Goal: Information Seeking & Learning: Learn about a topic

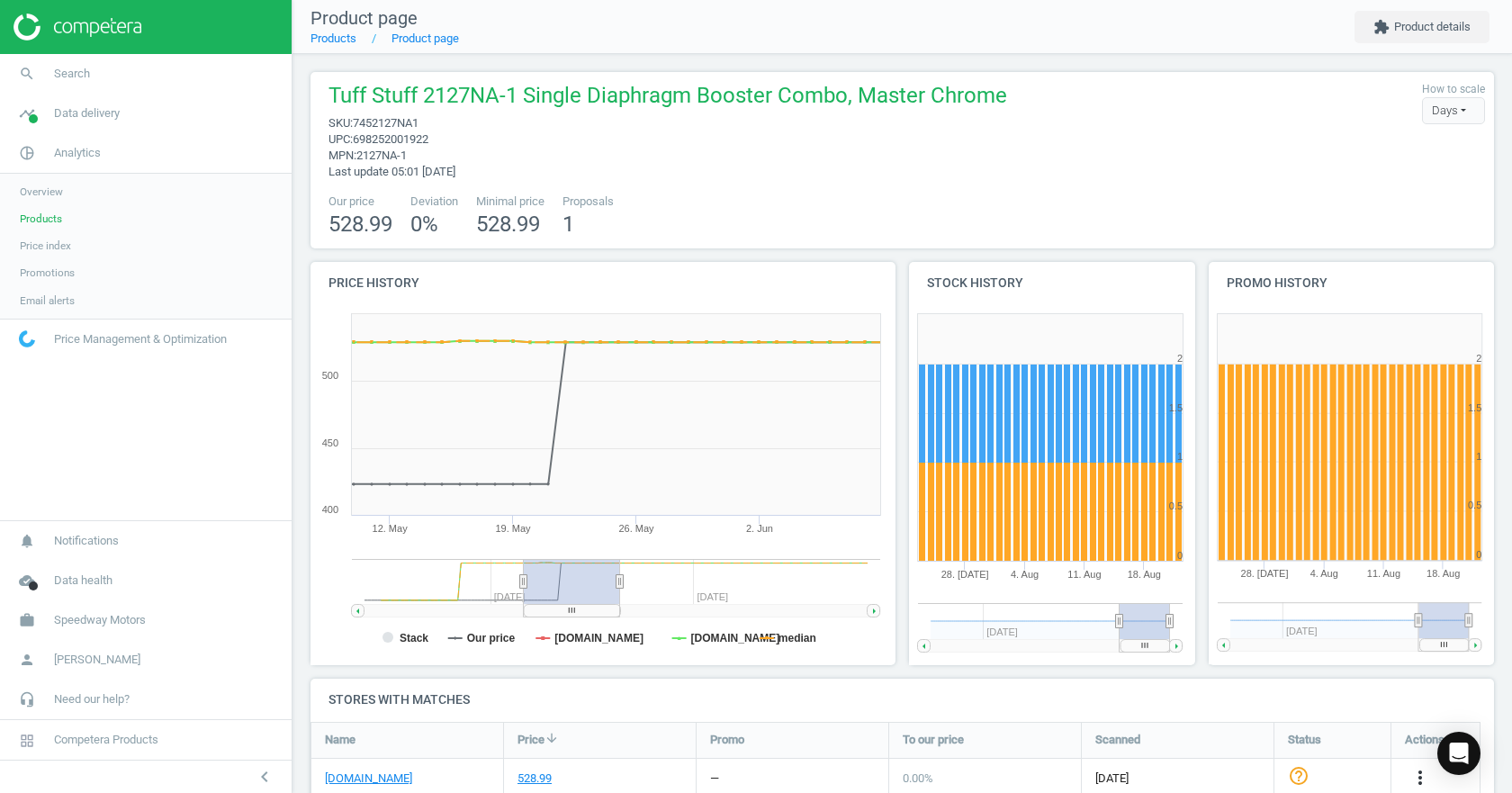
click at [53, 215] on span "Products" at bounding box center [41, 218] width 42 height 14
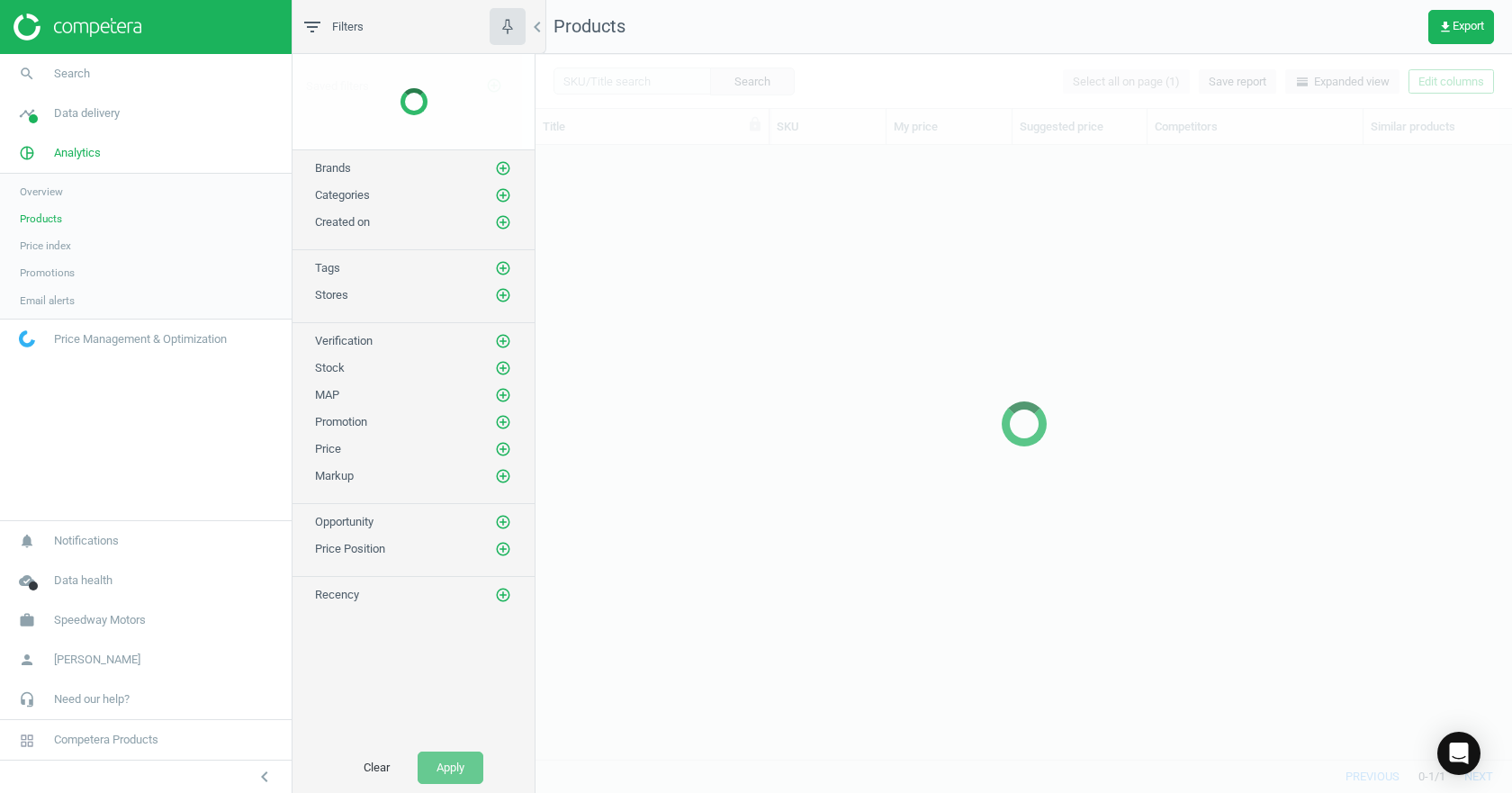
scroll to position [587, 963]
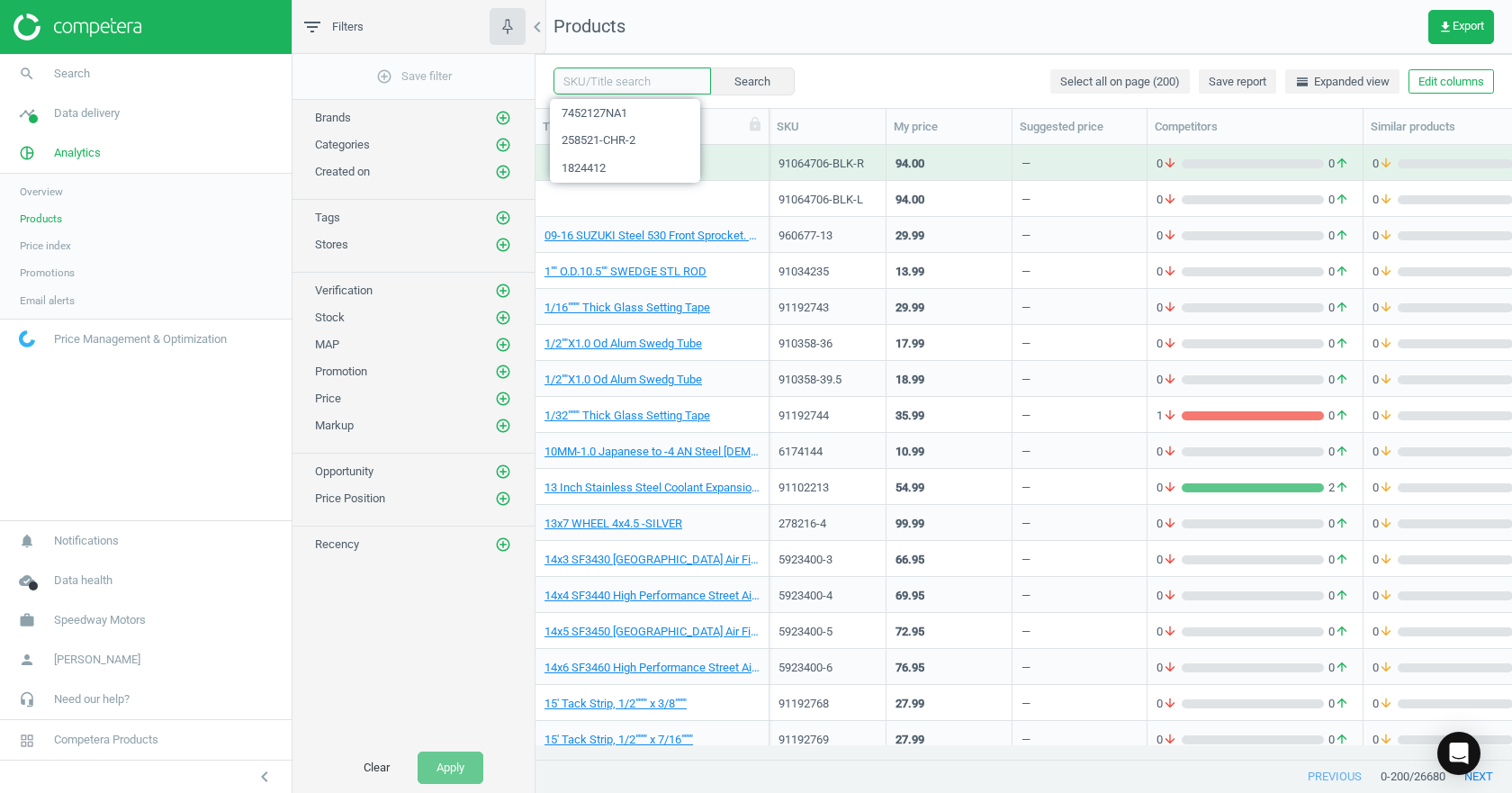
click at [615, 83] on input "text" at bounding box center [632, 81] width 157 height 27
paste input "10624B-350"
type input "10624B-350"
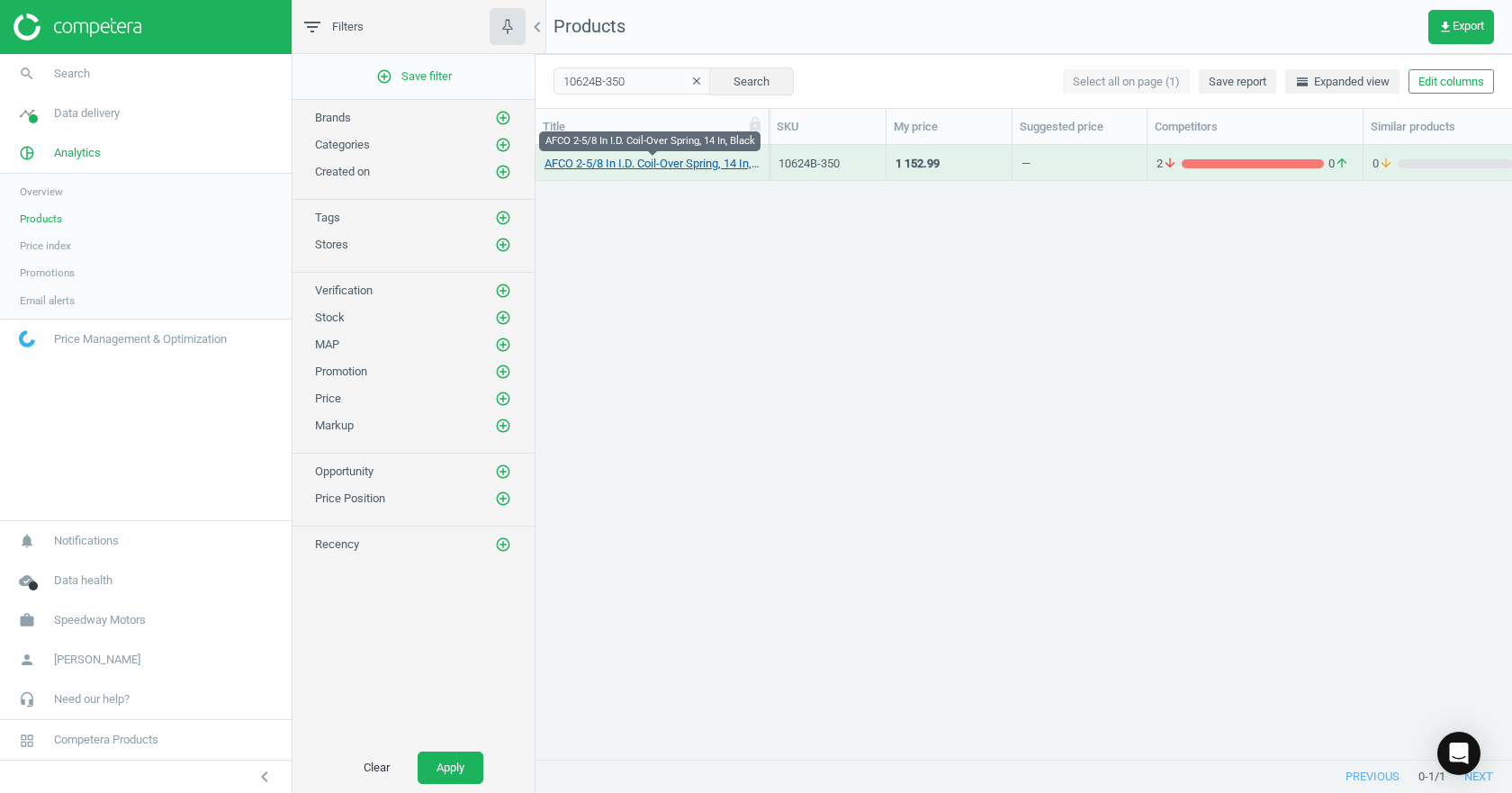
click at [627, 164] on link "AFCO 2-5/8 In I.D. Coil-Over Spring, 14 In, Black" at bounding box center [653, 163] width 215 height 16
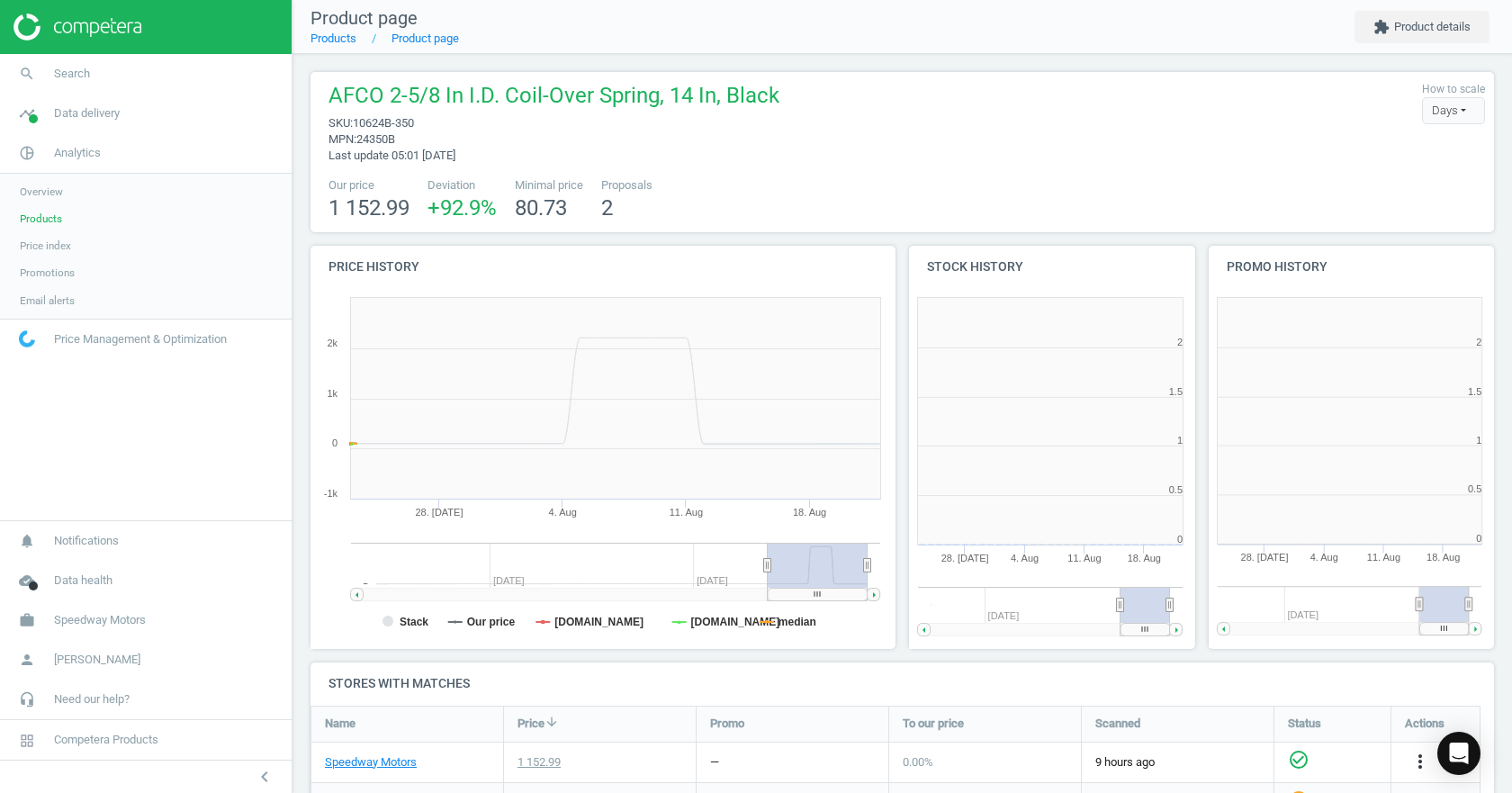
scroll to position [388, 311]
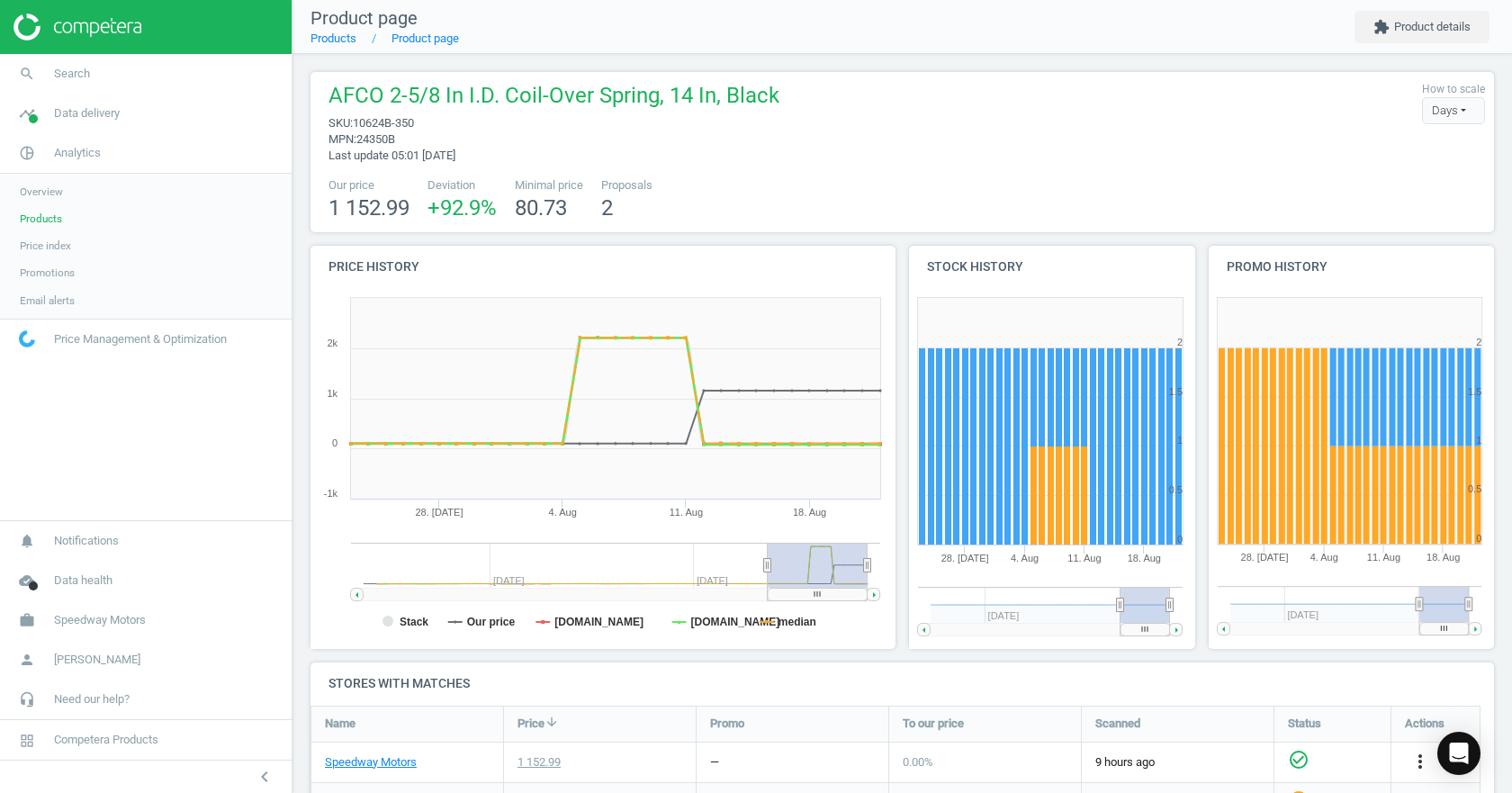
click at [793, 636] on rect at bounding box center [599, 469] width 578 height 360
click at [792, 620] on tspan "median" at bounding box center [797, 621] width 38 height 12
click at [561, 619] on tspan "[DOMAIN_NAME]" at bounding box center [599, 621] width 90 height 12
click at [467, 620] on tspan "Our price" at bounding box center [491, 621] width 49 height 12
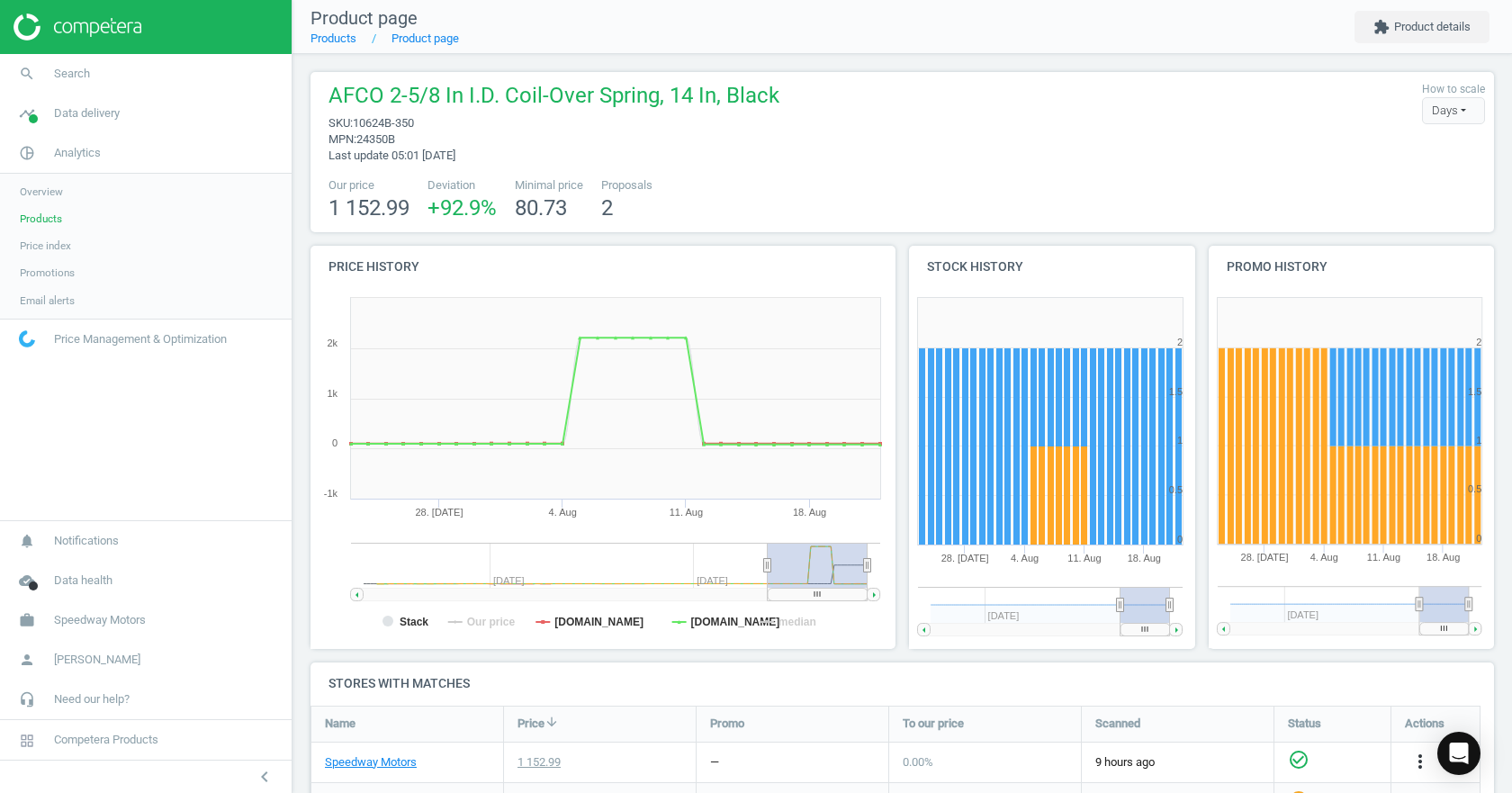
click at [467, 620] on tspan "Our price" at bounding box center [491, 621] width 49 height 12
click at [482, 620] on tspan "Our price" at bounding box center [491, 621] width 49 height 12
click at [400, 616] on tspan "Stack" at bounding box center [413, 621] width 29 height 12
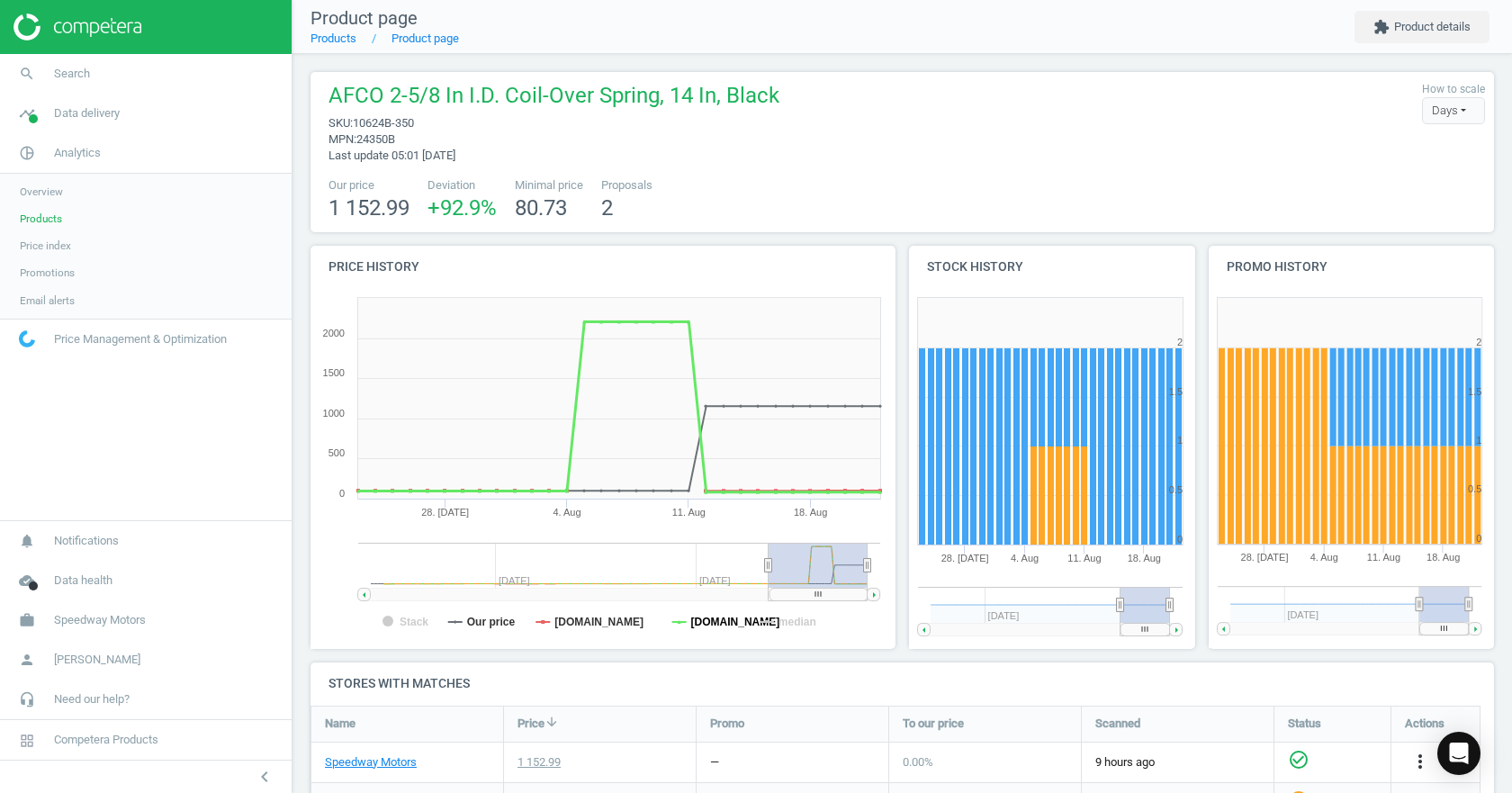
click at [692, 623] on tspan "[DOMAIN_NAME]" at bounding box center [736, 621] width 90 height 12
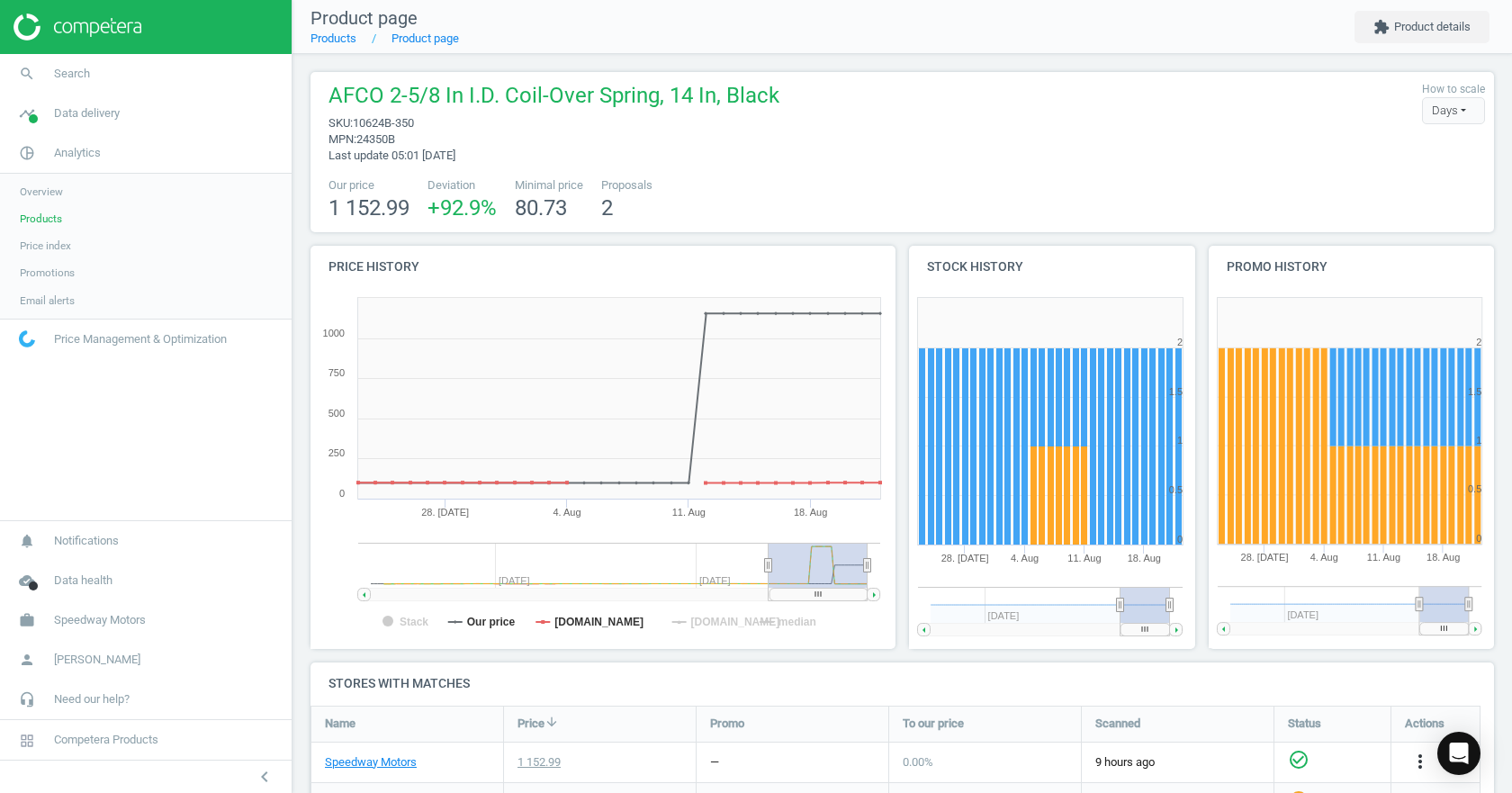
click at [692, 623] on tspan "[DOMAIN_NAME]" at bounding box center [736, 621] width 90 height 12
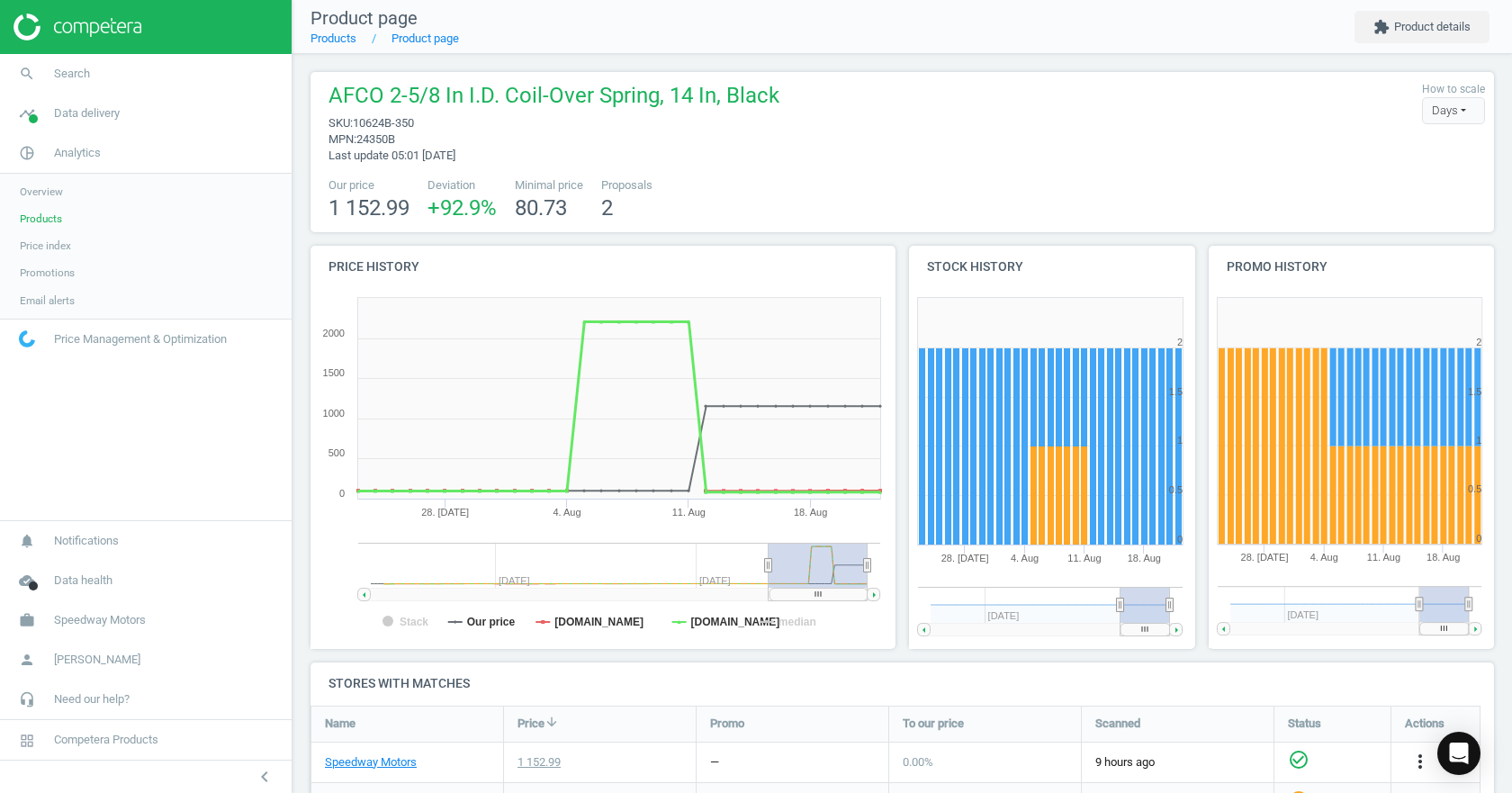
click at [692, 623] on tspan "[DOMAIN_NAME]" at bounding box center [736, 621] width 90 height 12
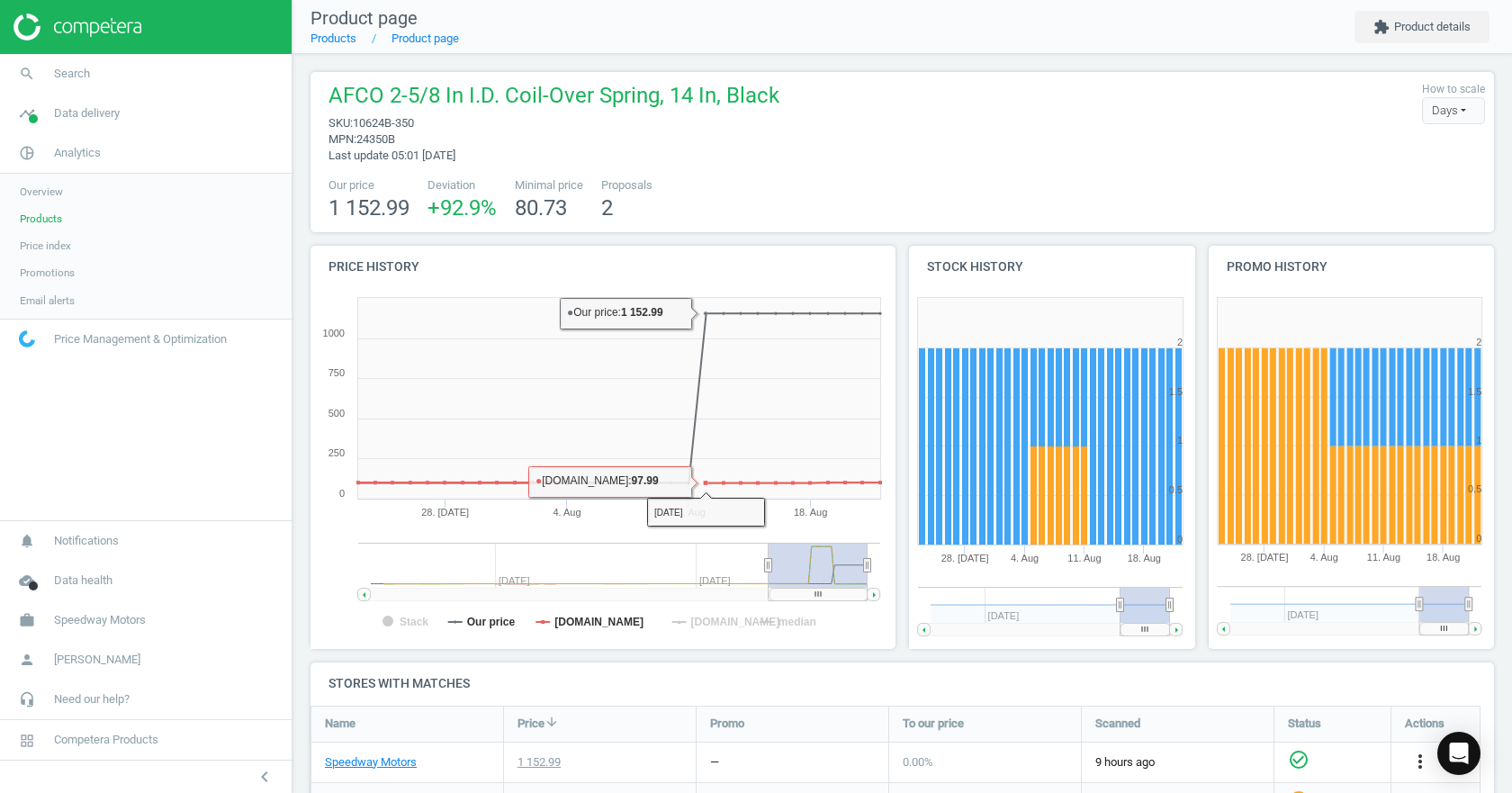
click at [722, 620] on tspan "[DOMAIN_NAME]" at bounding box center [736, 621] width 90 height 12
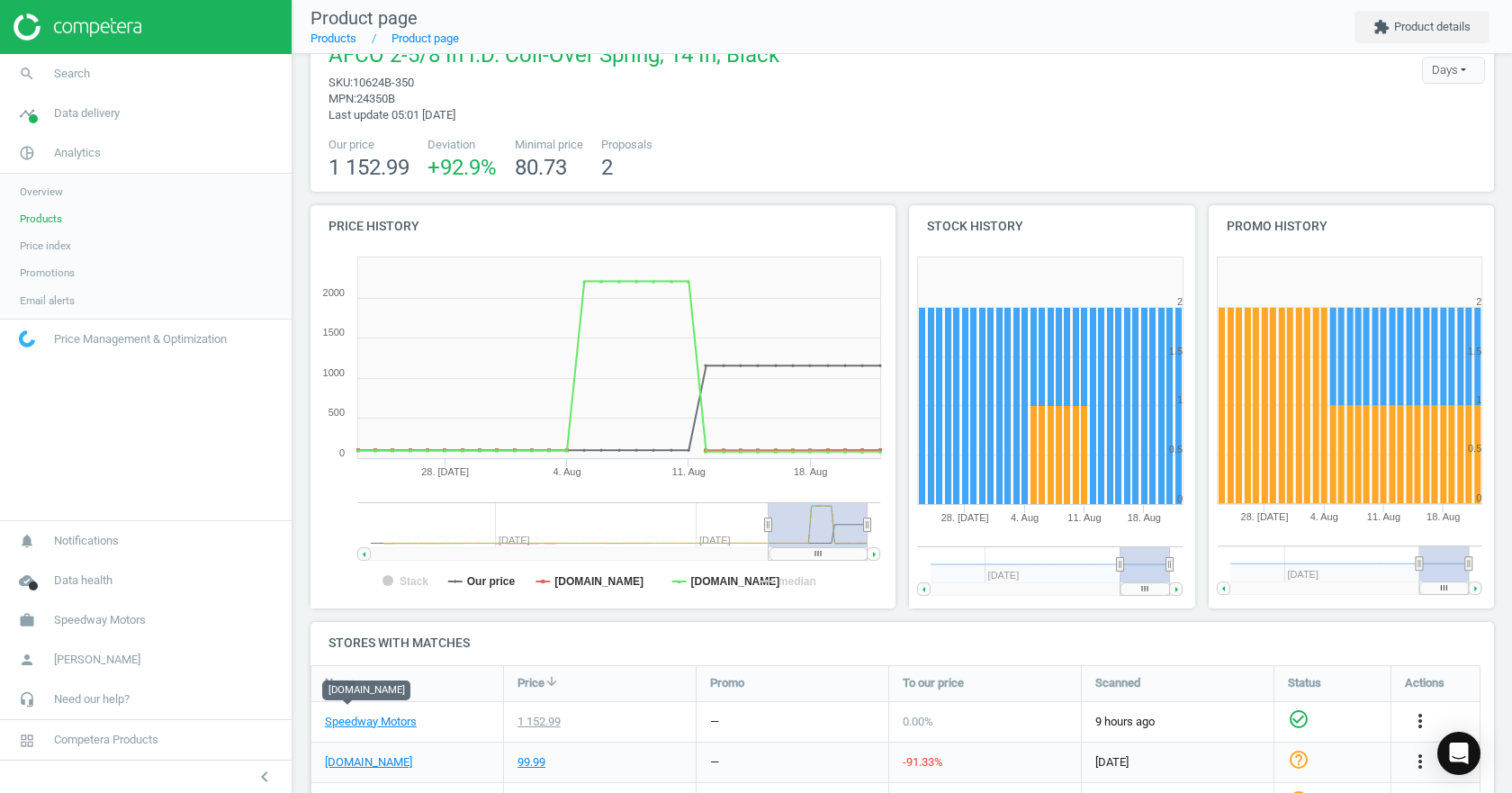
scroll to position [0, 0]
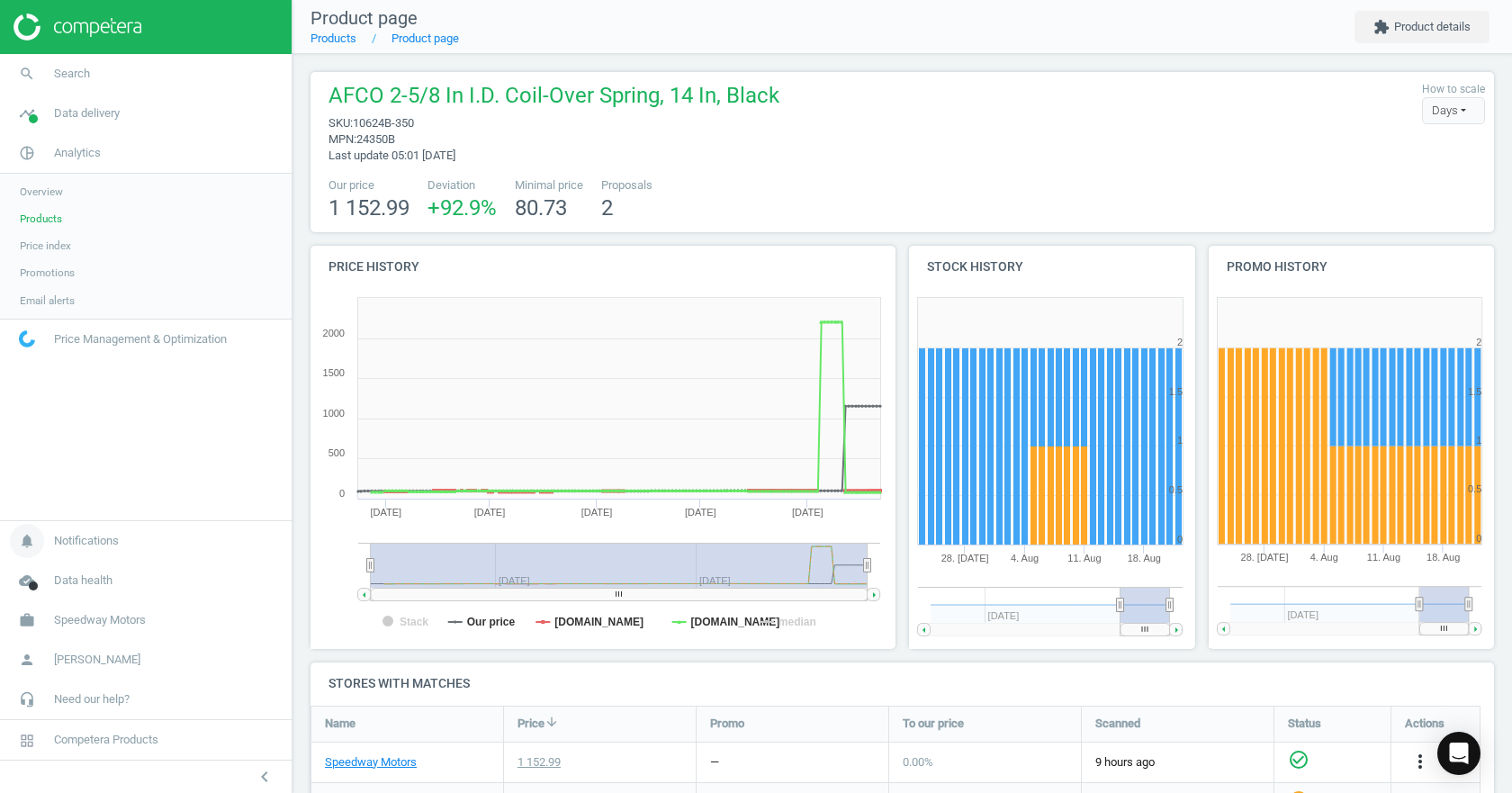
drag, startPoint x: 767, startPoint y: 566, endPoint x: 269, endPoint y: 546, distance: 498.4
click at [245, 554] on section "search Search timeline Data delivery Overview Matches dashboard Matches Rematch…" at bounding box center [756, 396] width 1512 height 793
click at [702, 621] on tspan "[DOMAIN_NAME]" at bounding box center [736, 621] width 90 height 12
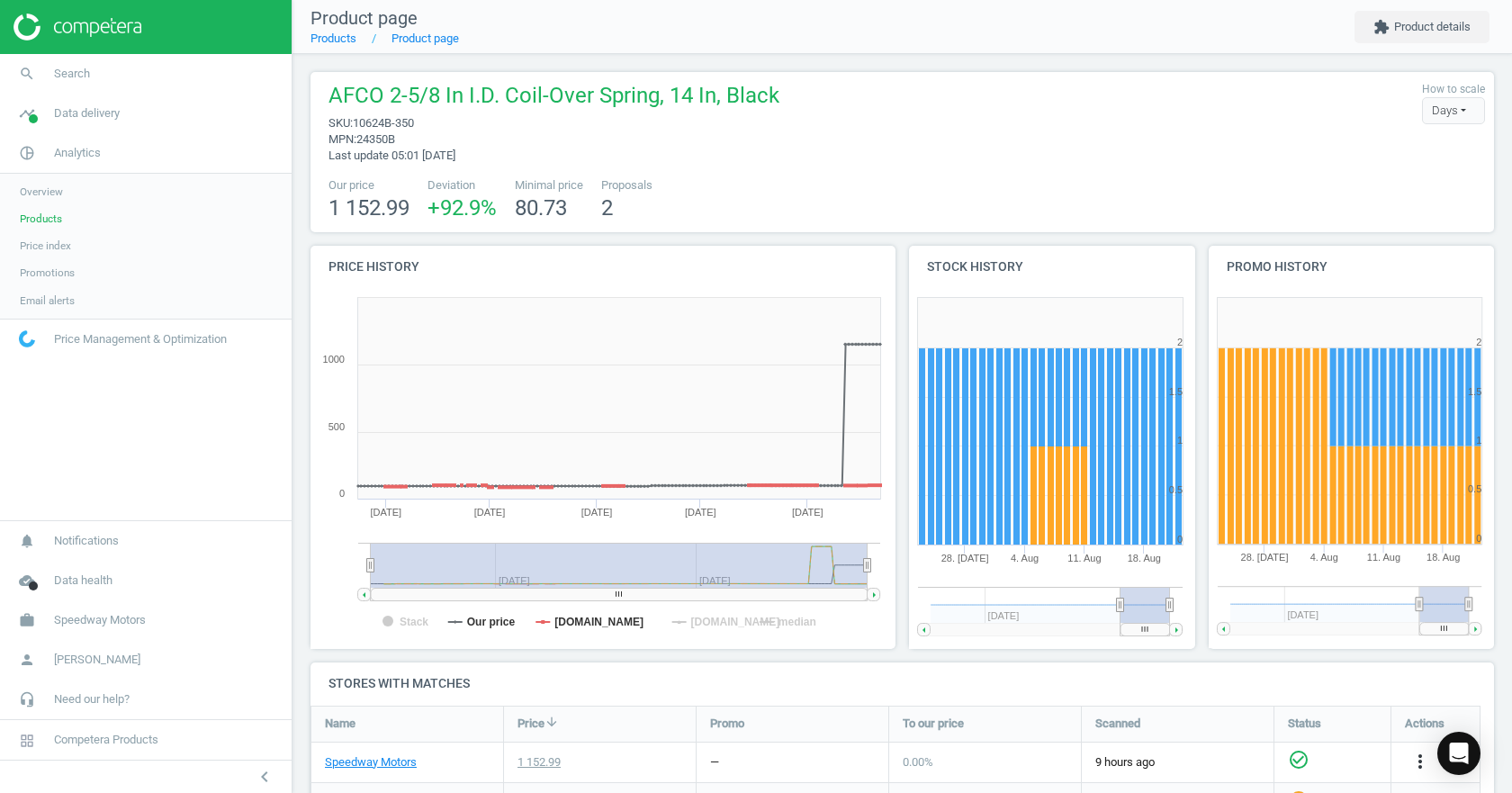
click at [702, 621] on tspan "[DOMAIN_NAME]" at bounding box center [736, 621] width 90 height 12
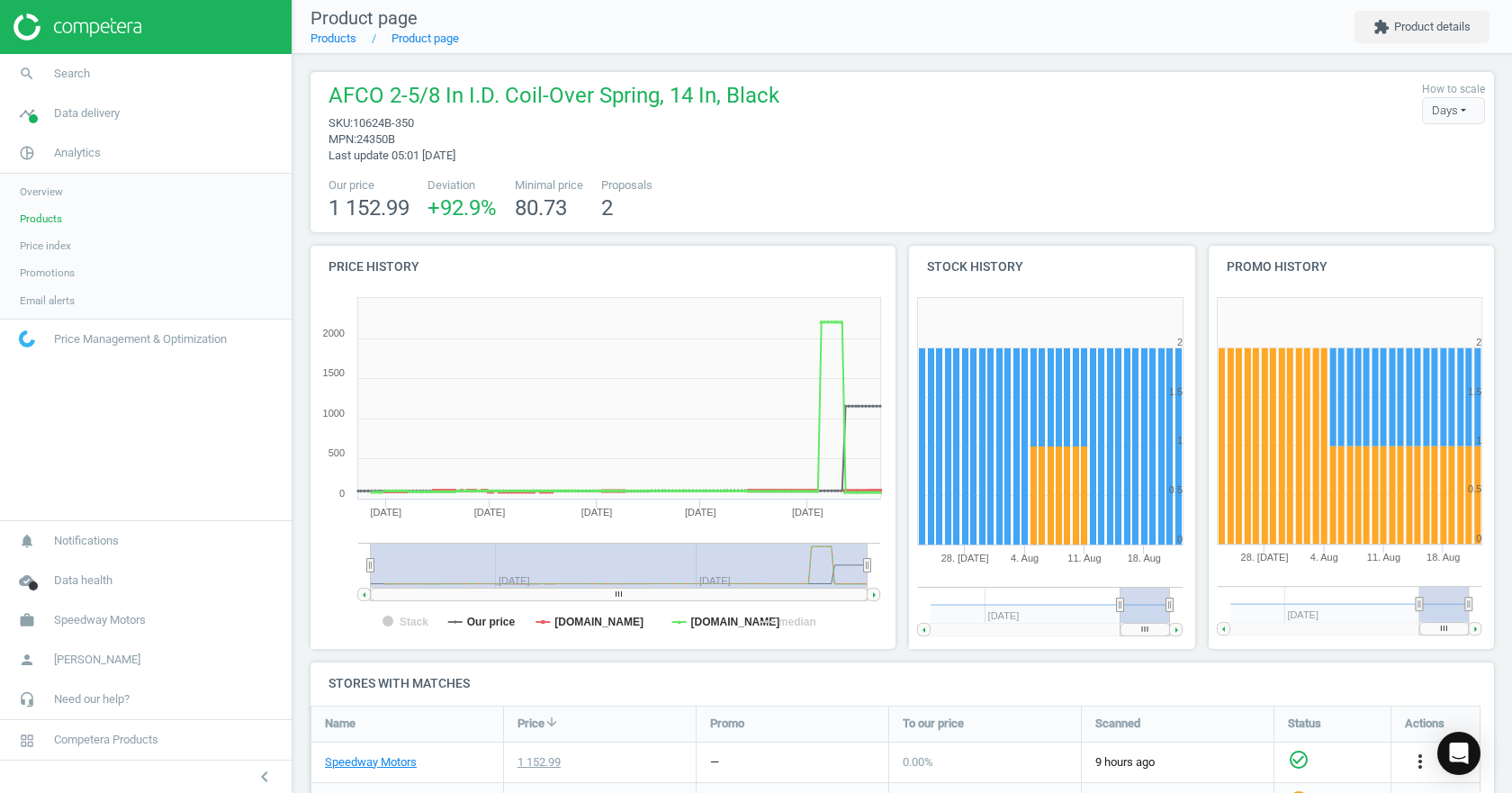
click at [53, 271] on span "Promotions" at bounding box center [48, 273] width 55 height 14
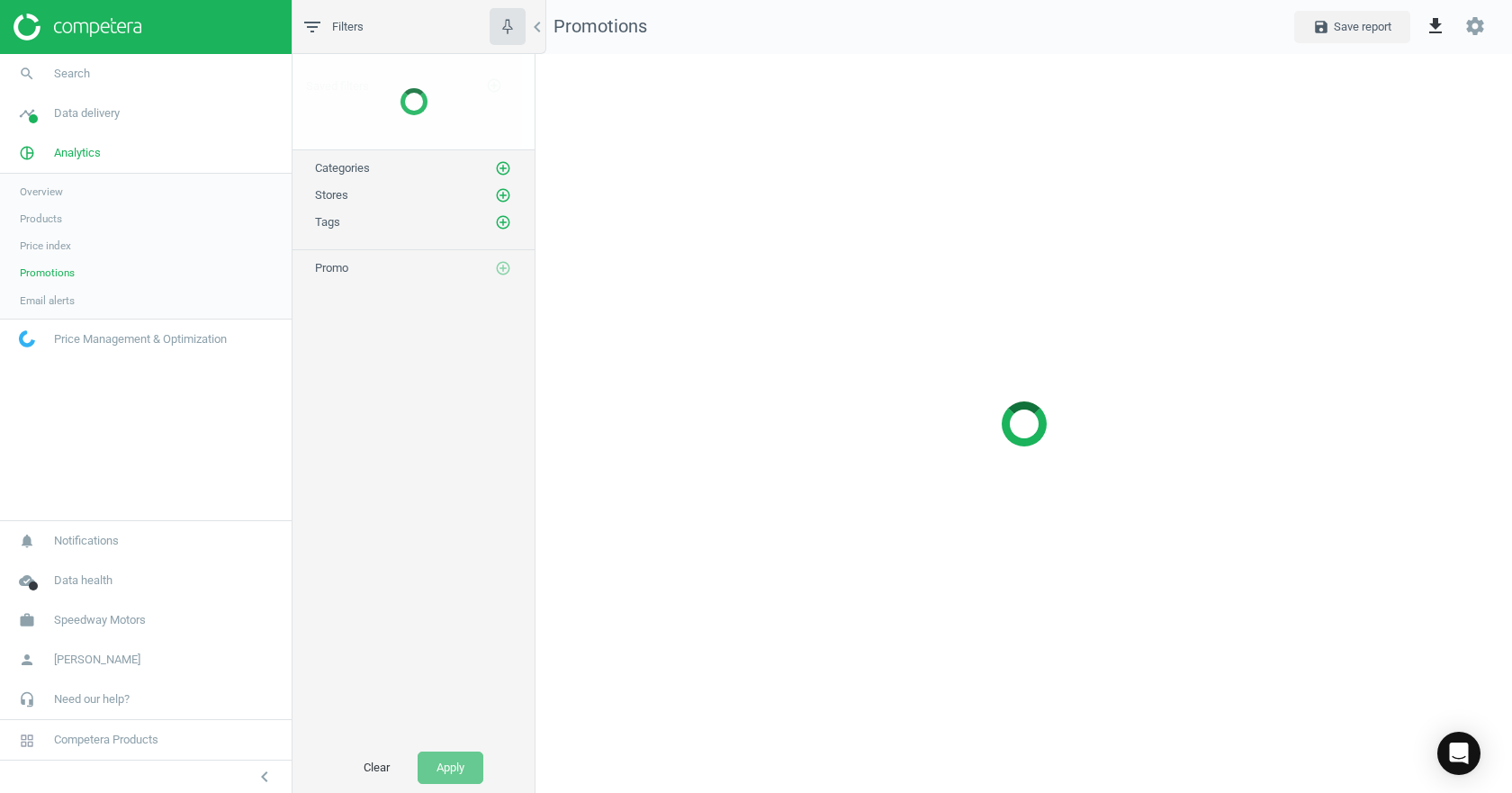
scroll to position [767, 1004]
click at [52, 244] on span "Price index" at bounding box center [46, 245] width 51 height 14
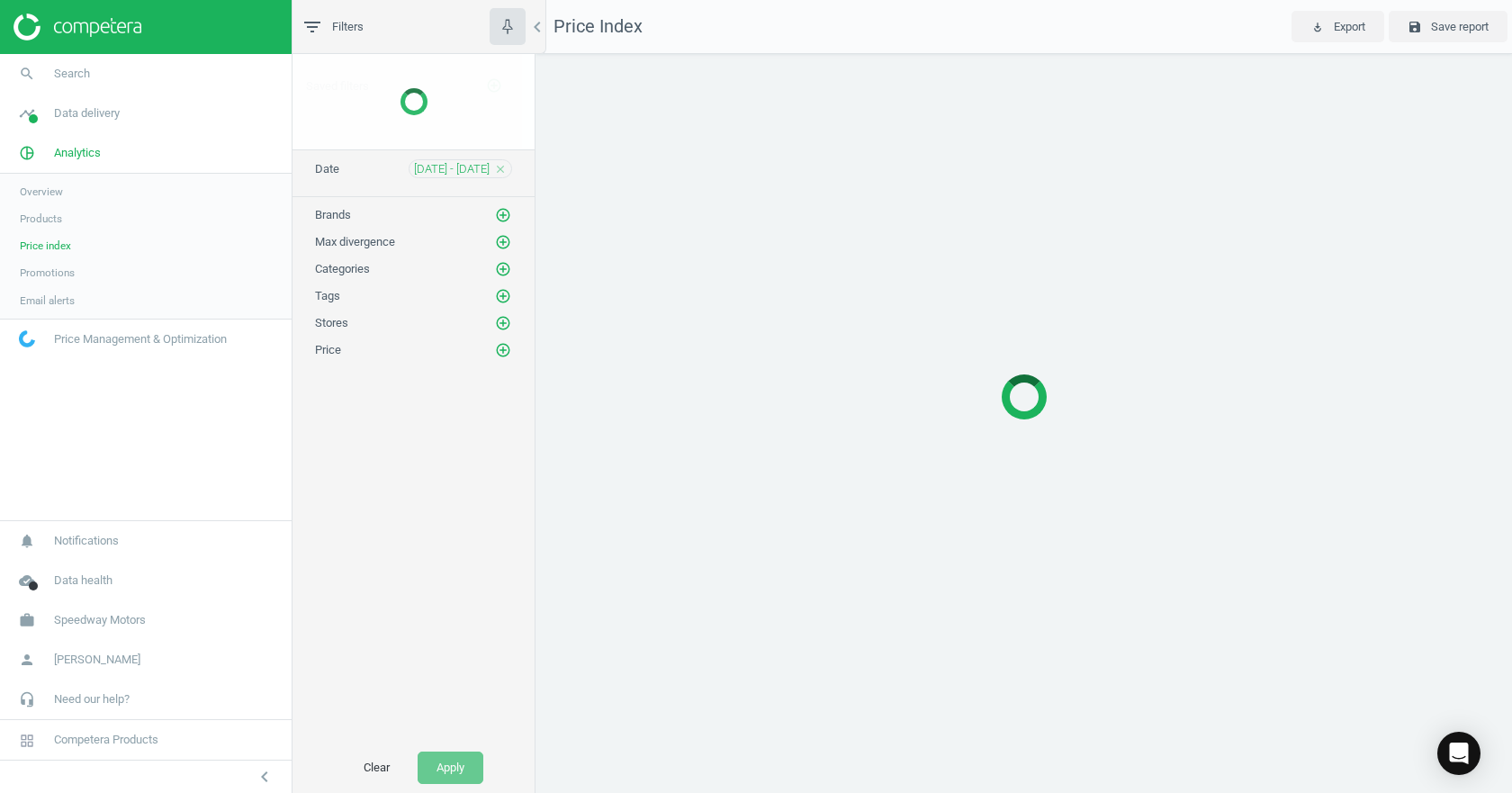
click at [45, 217] on span "Products" at bounding box center [41, 218] width 42 height 14
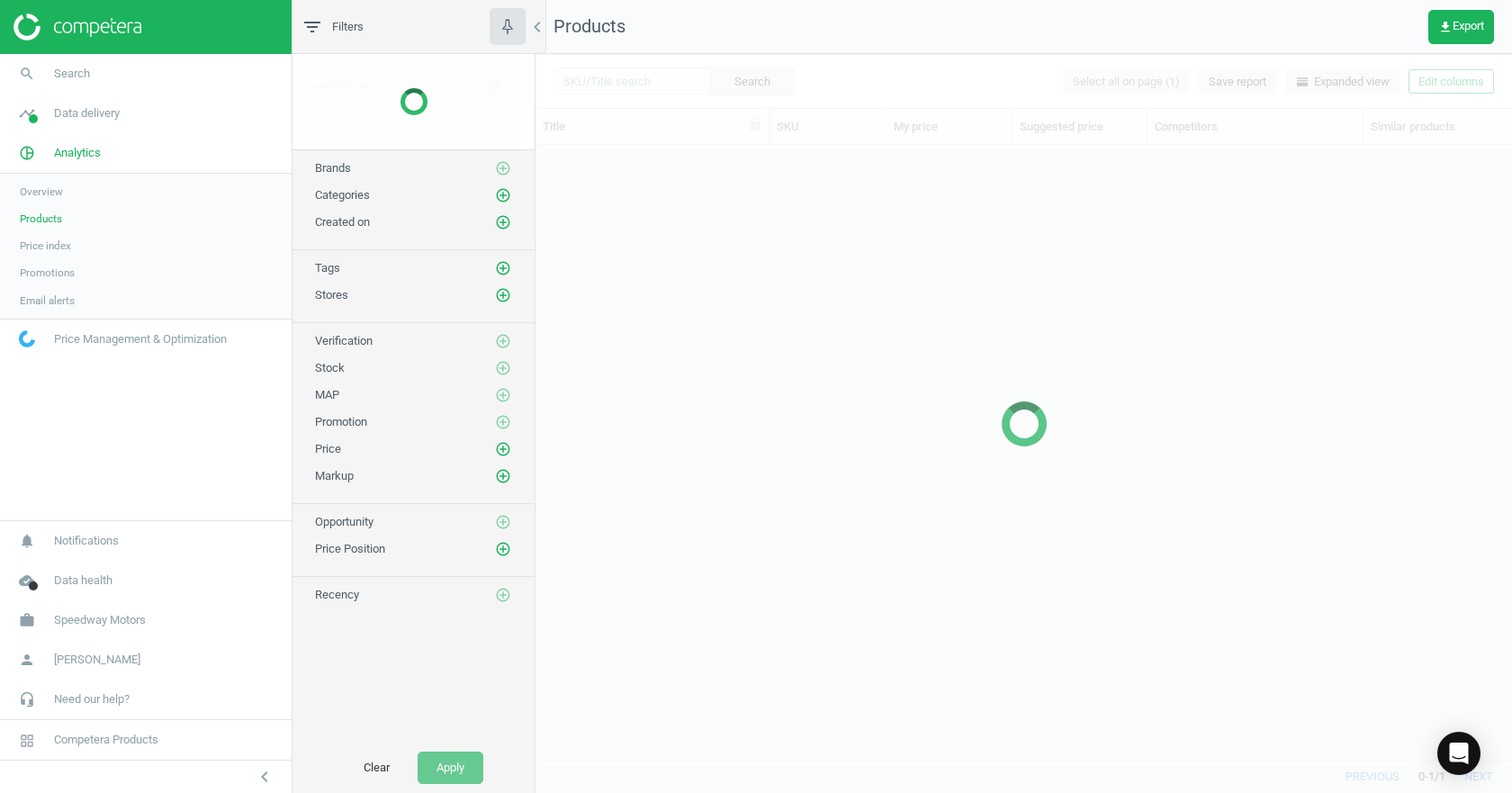
scroll to position [587, 963]
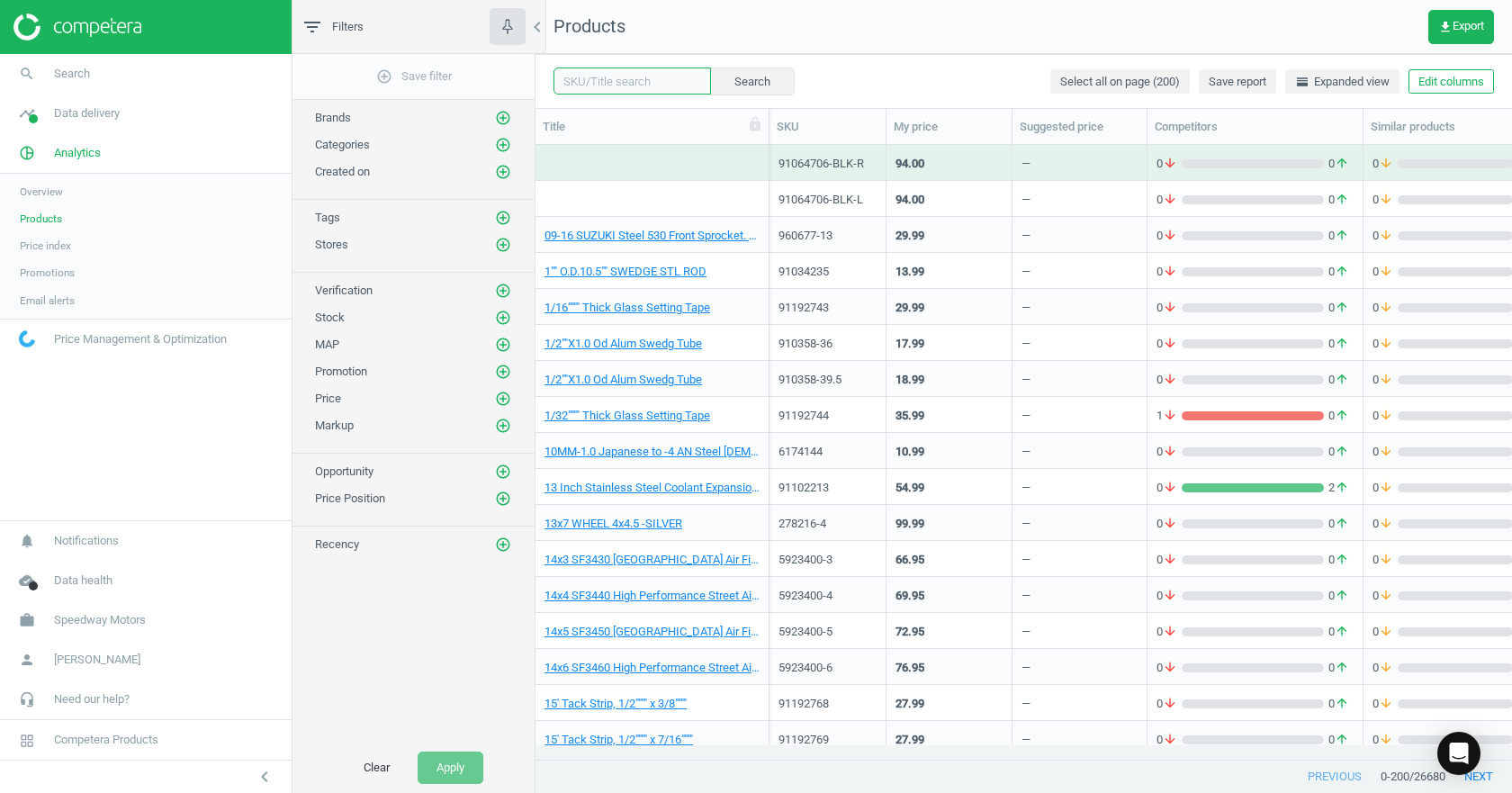
click at [594, 89] on input "text" at bounding box center [632, 81] width 157 height 27
paste input "1061495"
type input "1061495"
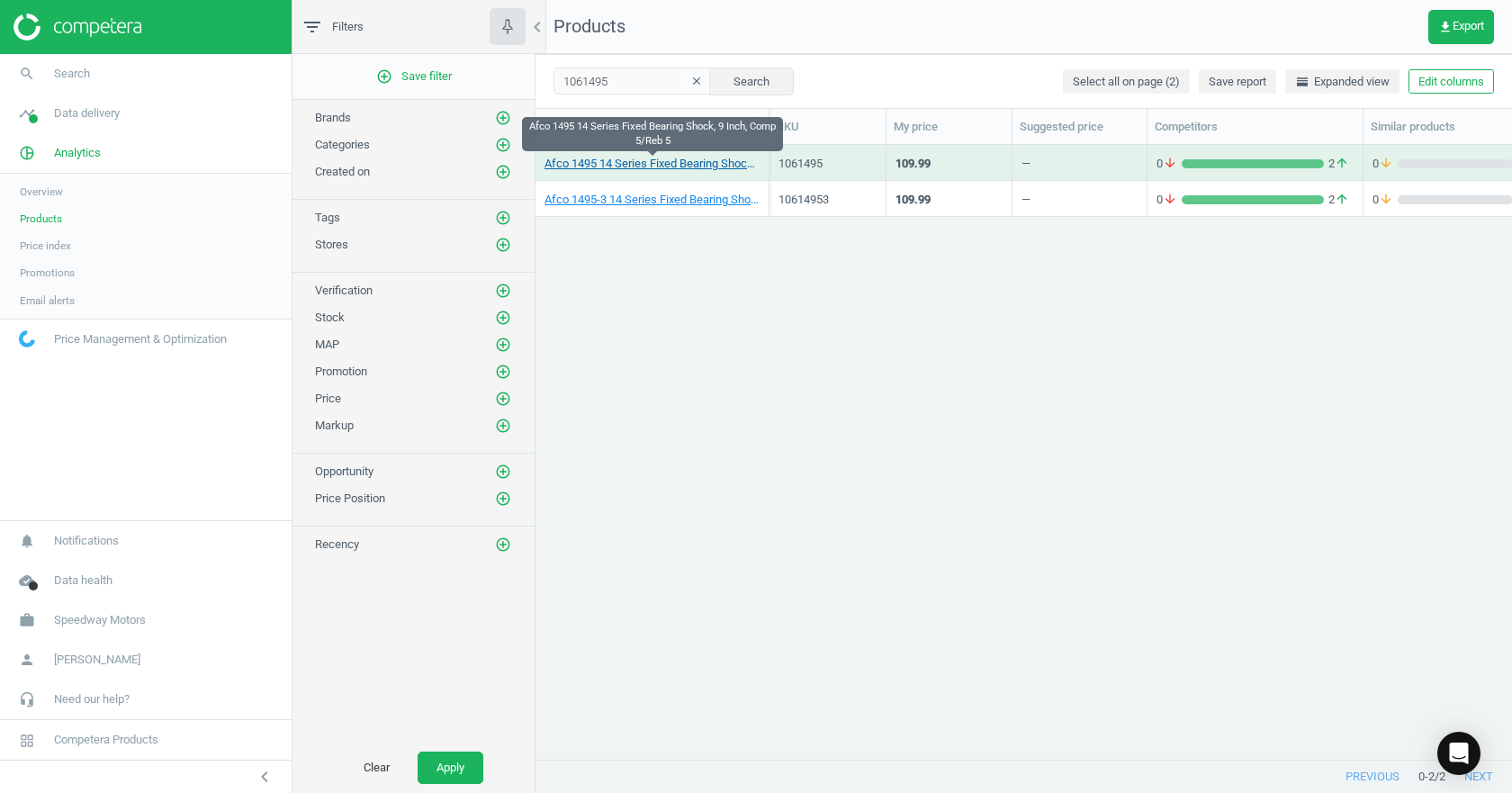
click at [622, 160] on link "Afco 1495 14 Series Fixed Bearing Shock, 9 Inch, Comp 5/Reb 5" at bounding box center [653, 163] width 215 height 16
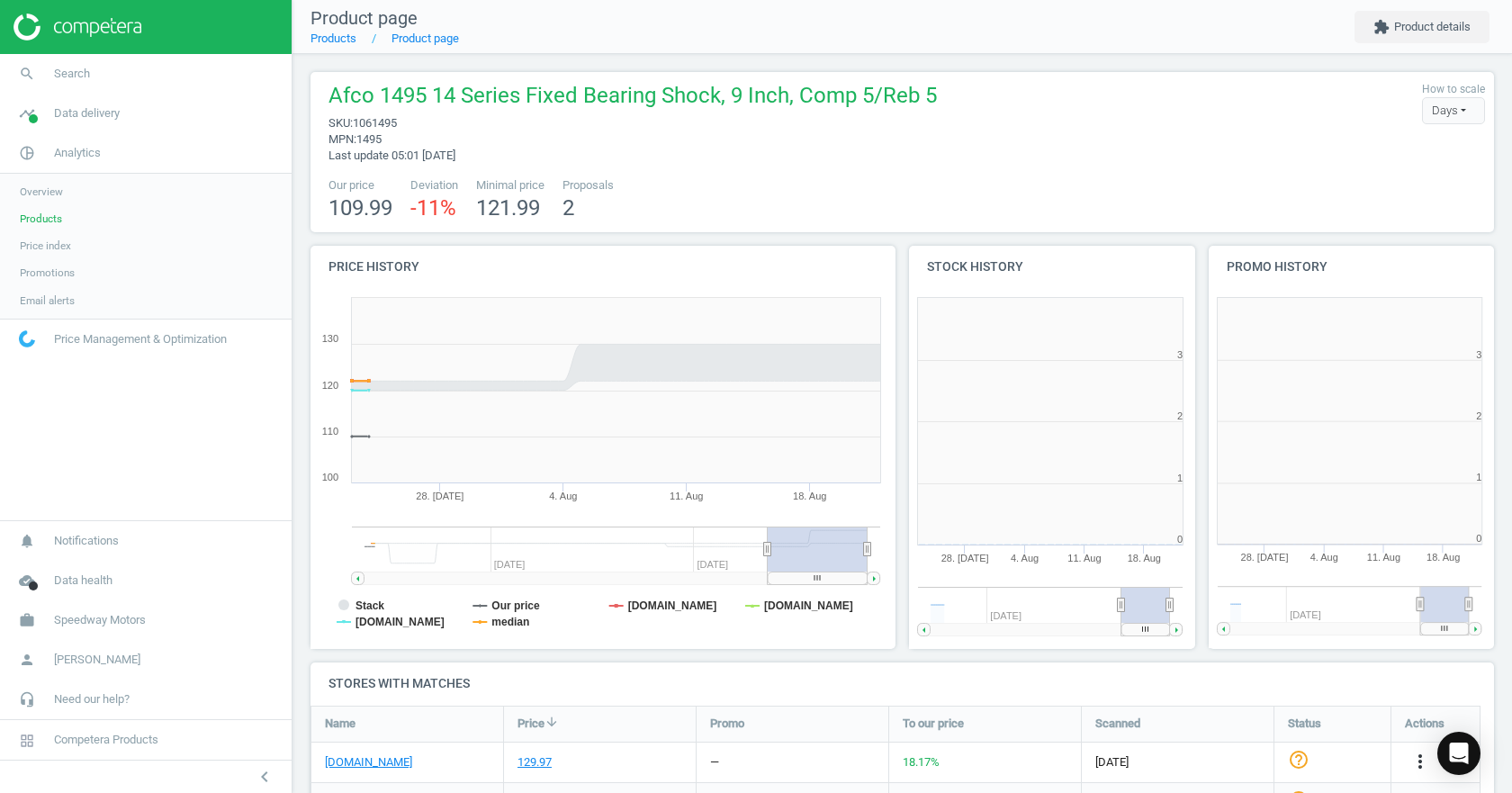
scroll to position [9, 9]
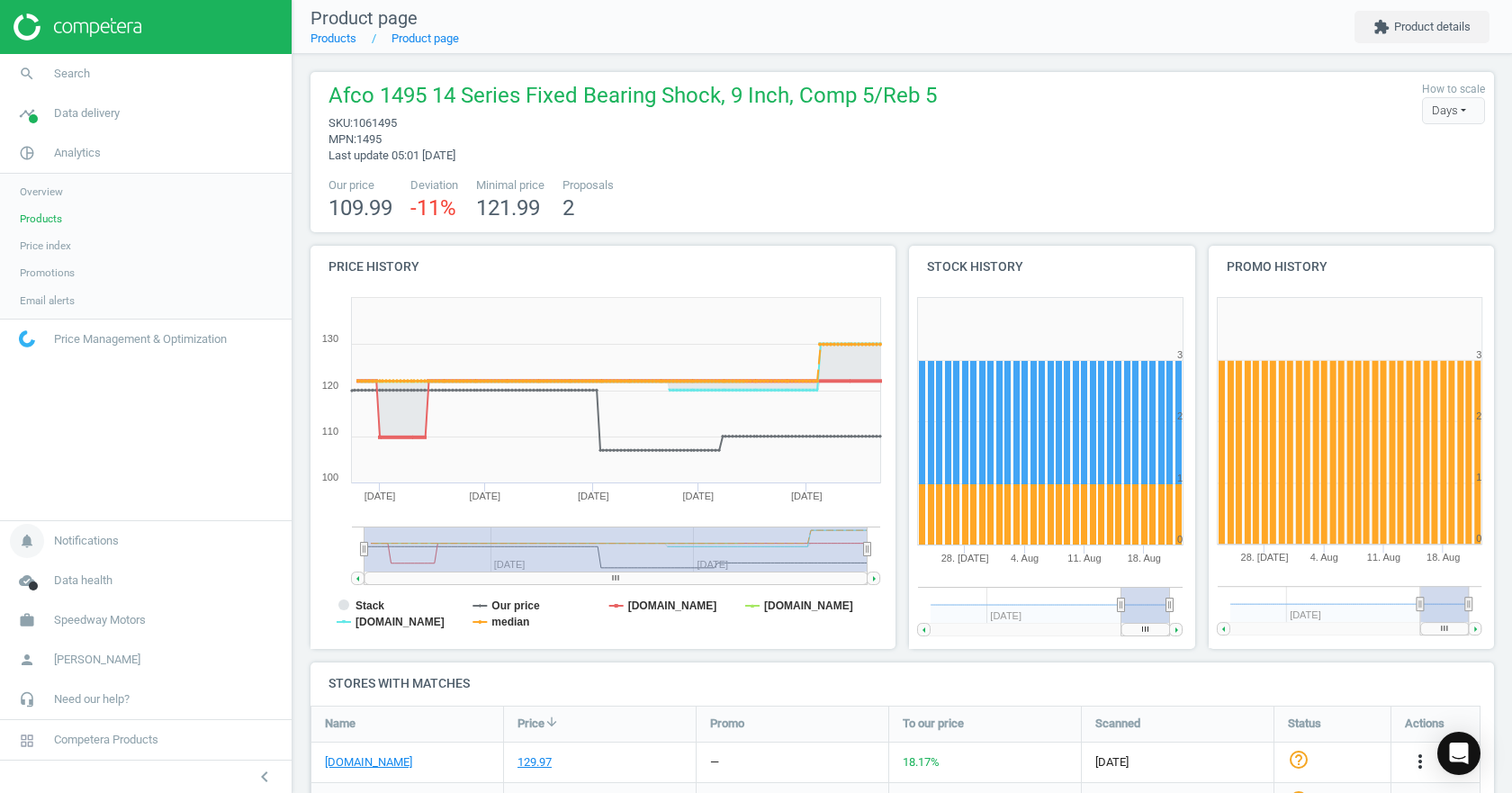
drag, startPoint x: 768, startPoint y: 547, endPoint x: 265, endPoint y: 559, distance: 503.1
click at [265, 559] on section "search Search timeline Data delivery Overview Matches dashboard Matches Rematch…" at bounding box center [756, 396] width 1512 height 793
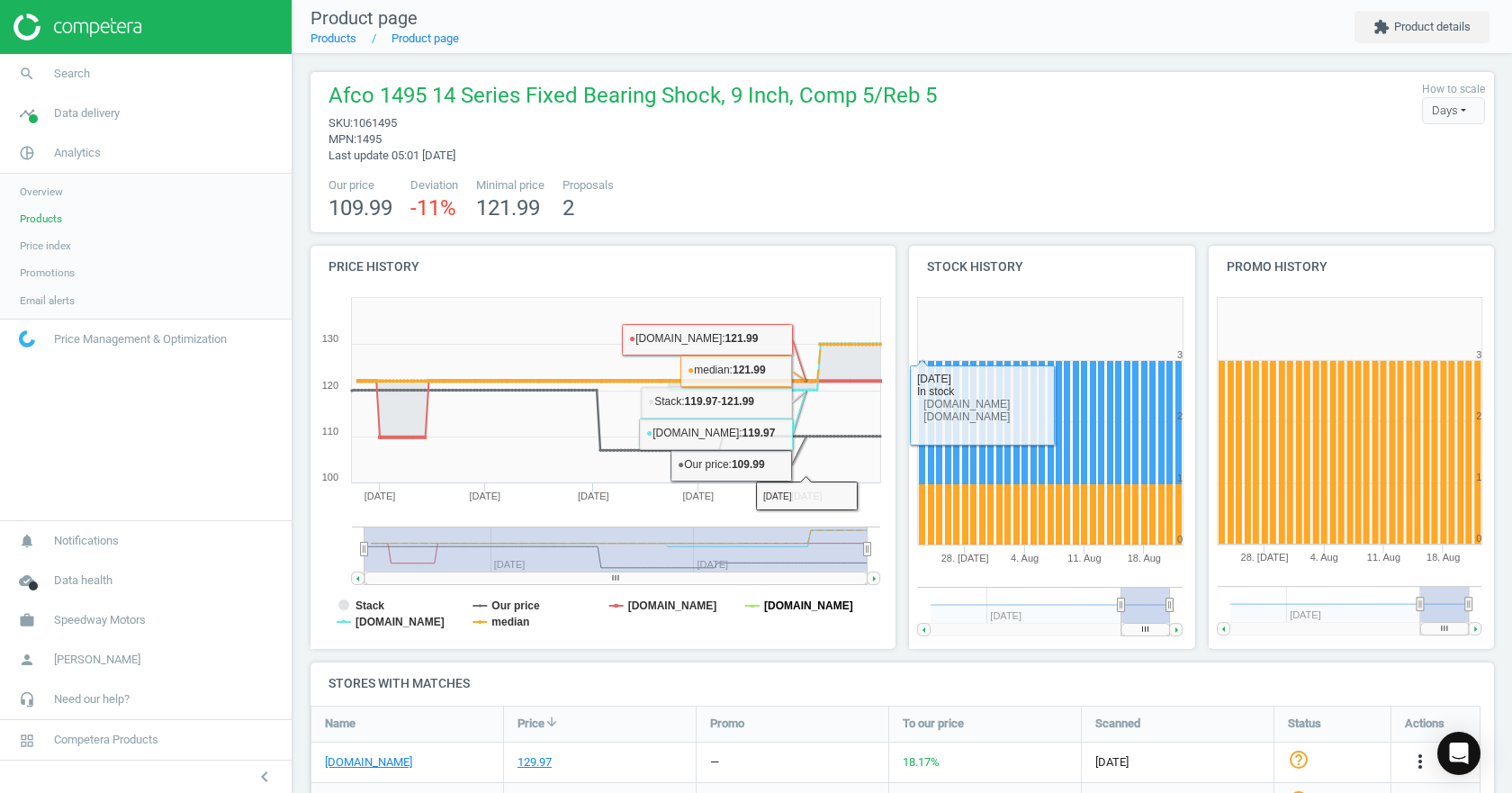
scroll to position [90, 0]
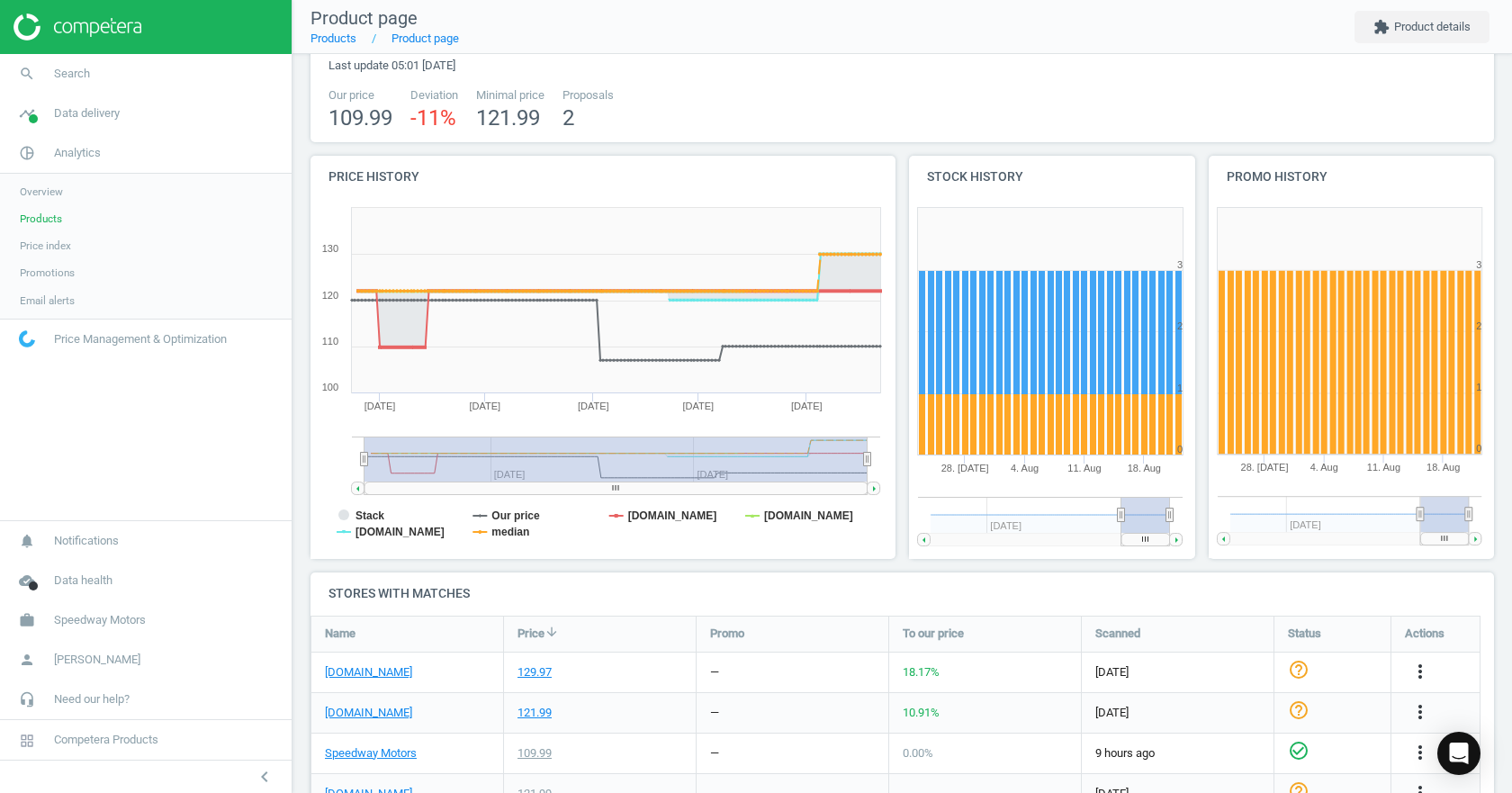
drag, startPoint x: 865, startPoint y: 463, endPoint x: 931, endPoint y: 464, distance: 66.0
click at [927, 466] on div "Price history Created with Highstock 6.2.0 Stack Our price [DOMAIN_NAME] [DOMAI…" at bounding box center [902, 363] width 1197 height 417
click at [360, 512] on tspan "Stack" at bounding box center [370, 516] width 29 height 12
click at [527, 536] on tspan "median" at bounding box center [511, 532] width 38 height 12
click at [399, 532] on tspan "[DOMAIN_NAME]" at bounding box center [400, 532] width 90 height 12
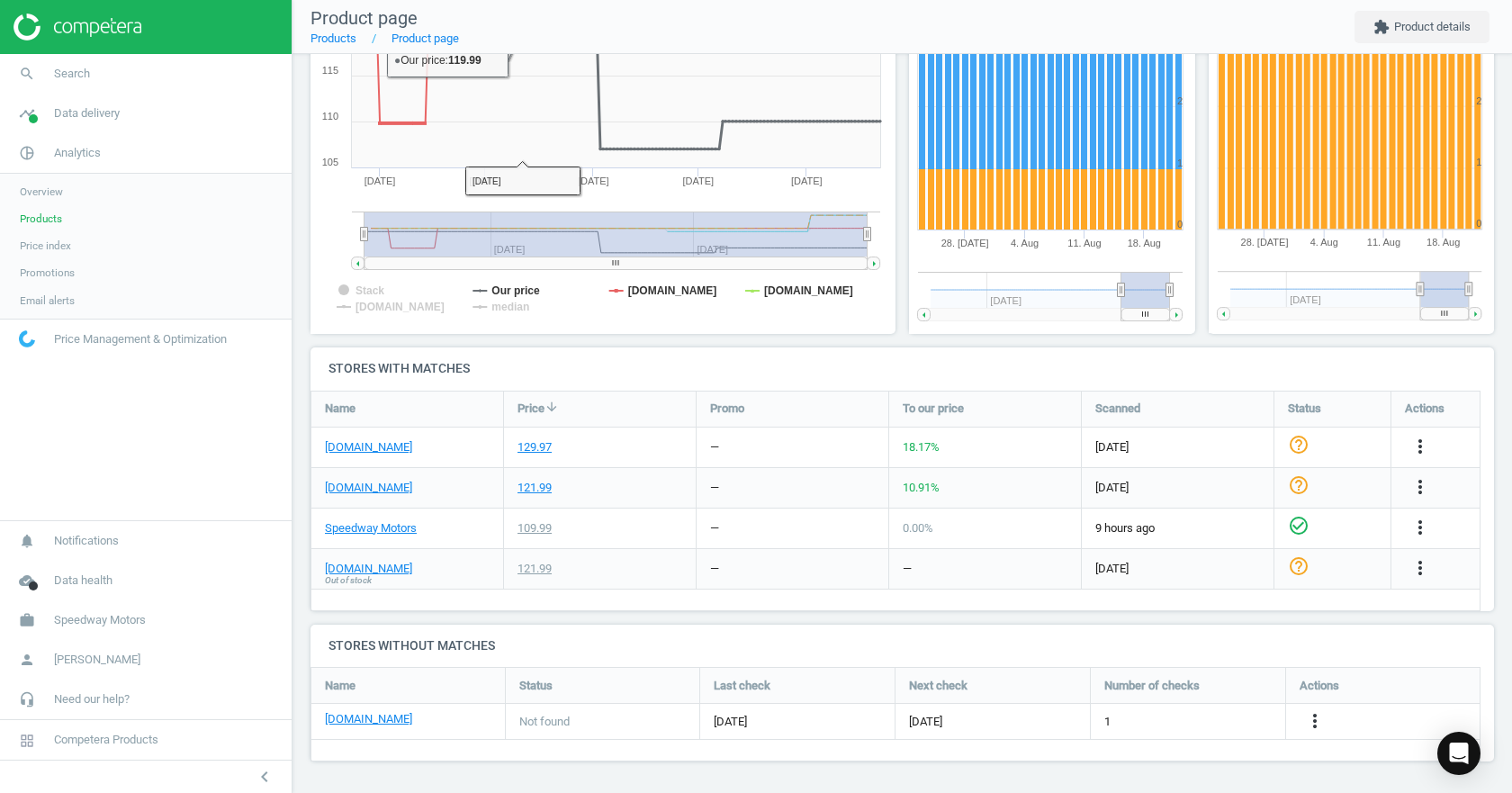
scroll to position [0, 0]
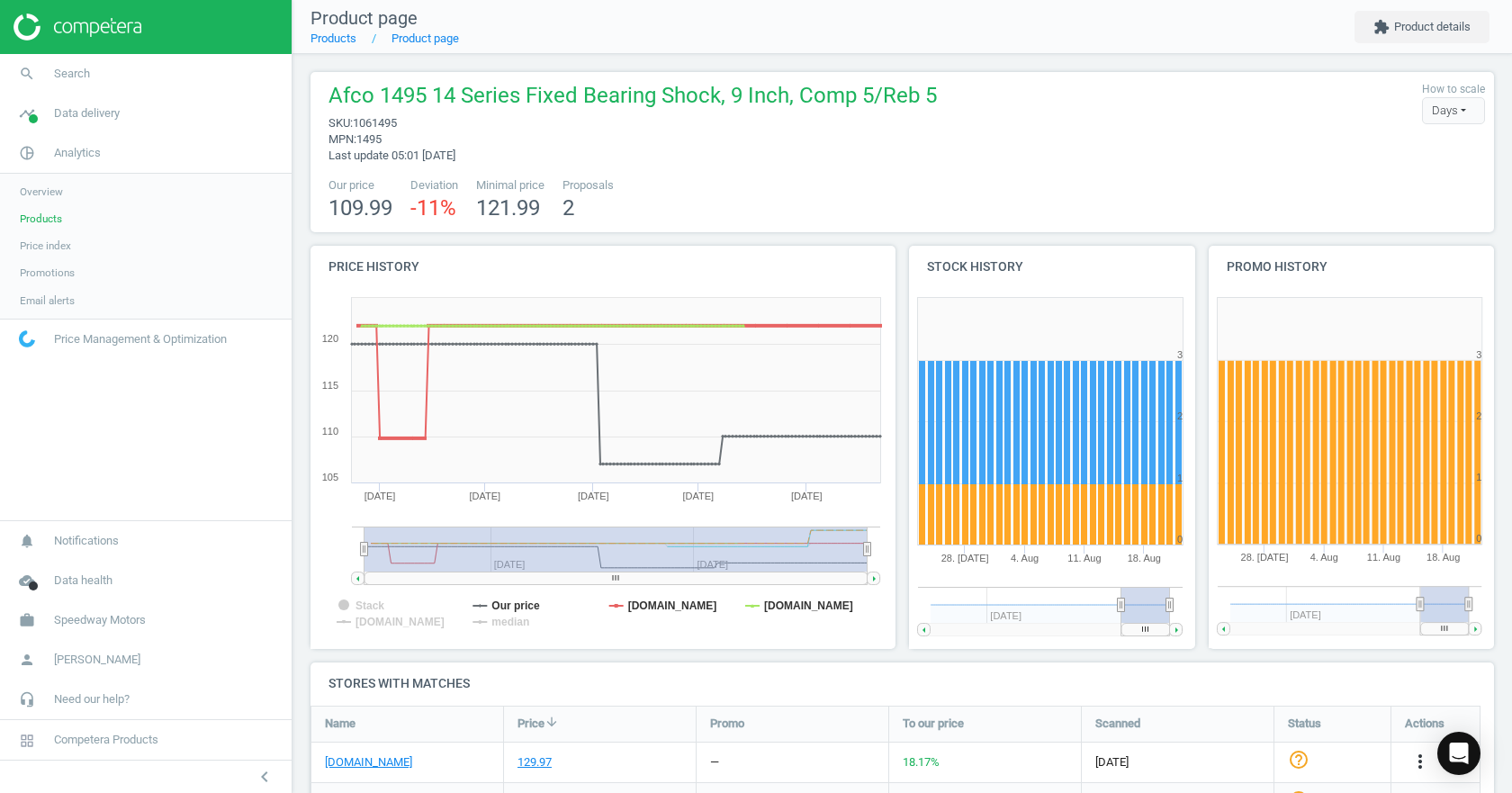
click at [49, 272] on span "Promotions" at bounding box center [48, 273] width 55 height 14
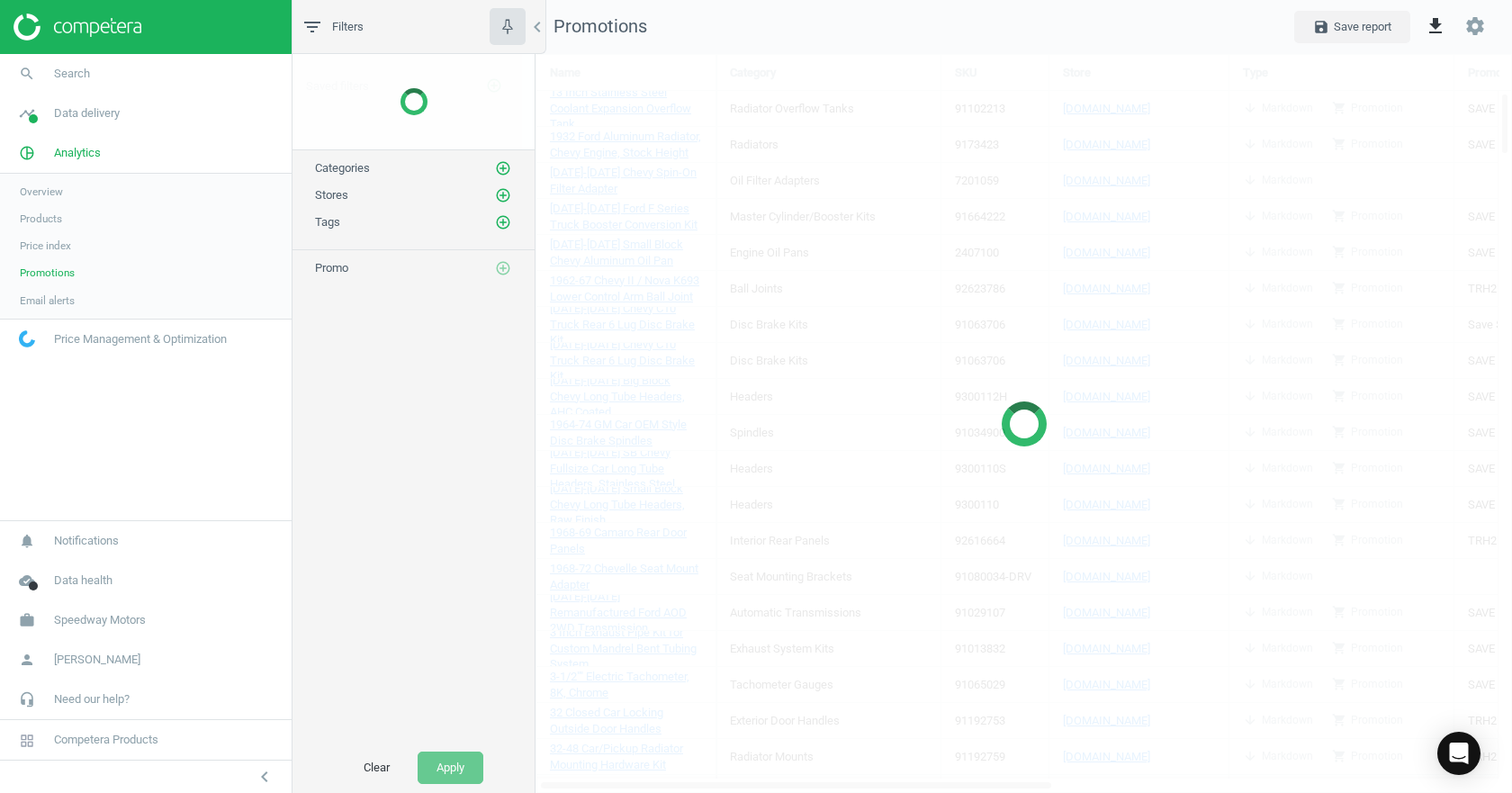
scroll to position [767, 1004]
click at [56, 247] on span "Price index" at bounding box center [46, 245] width 51 height 14
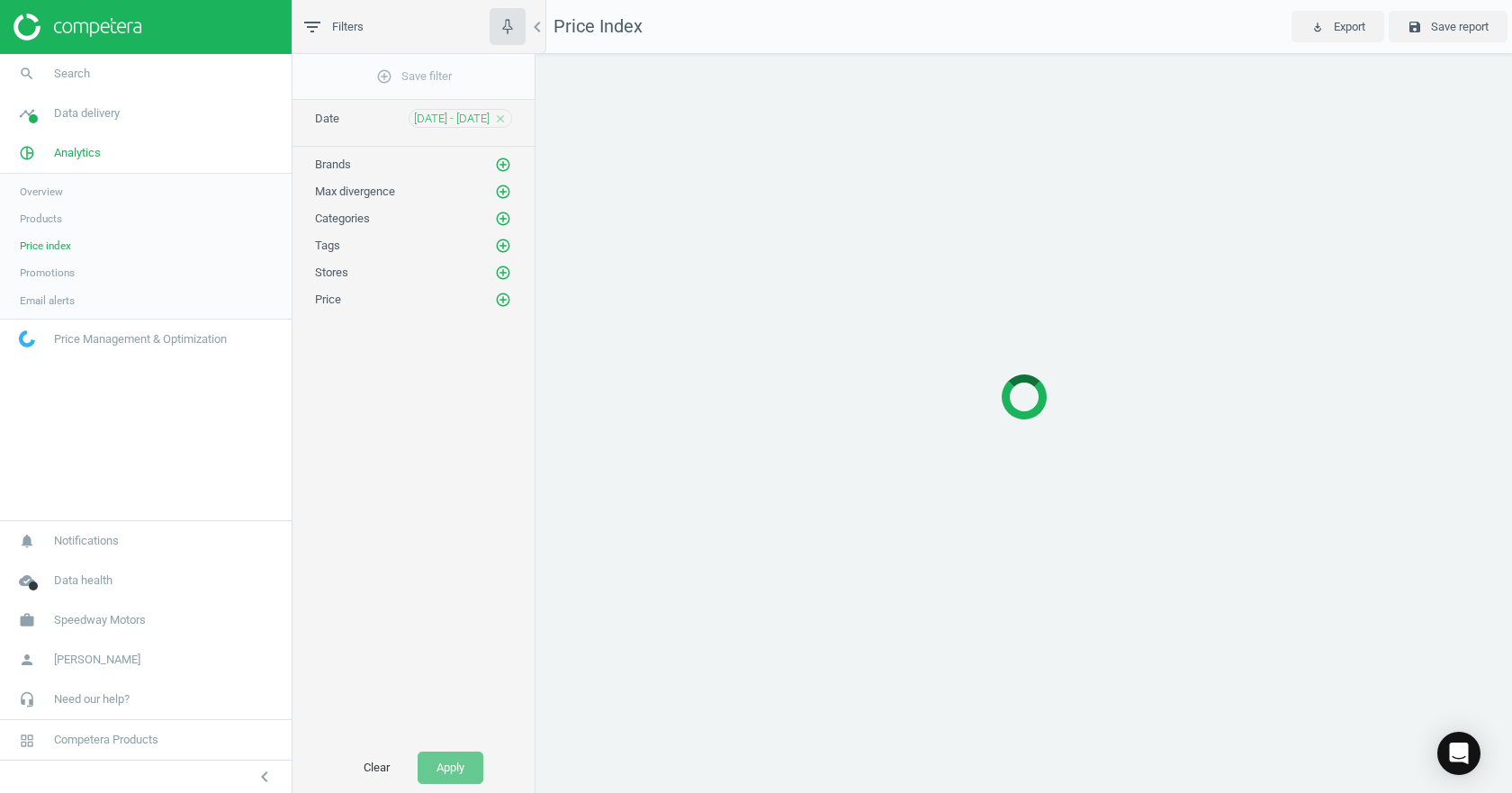
click at [34, 227] on link "Products" at bounding box center [146, 218] width 292 height 27
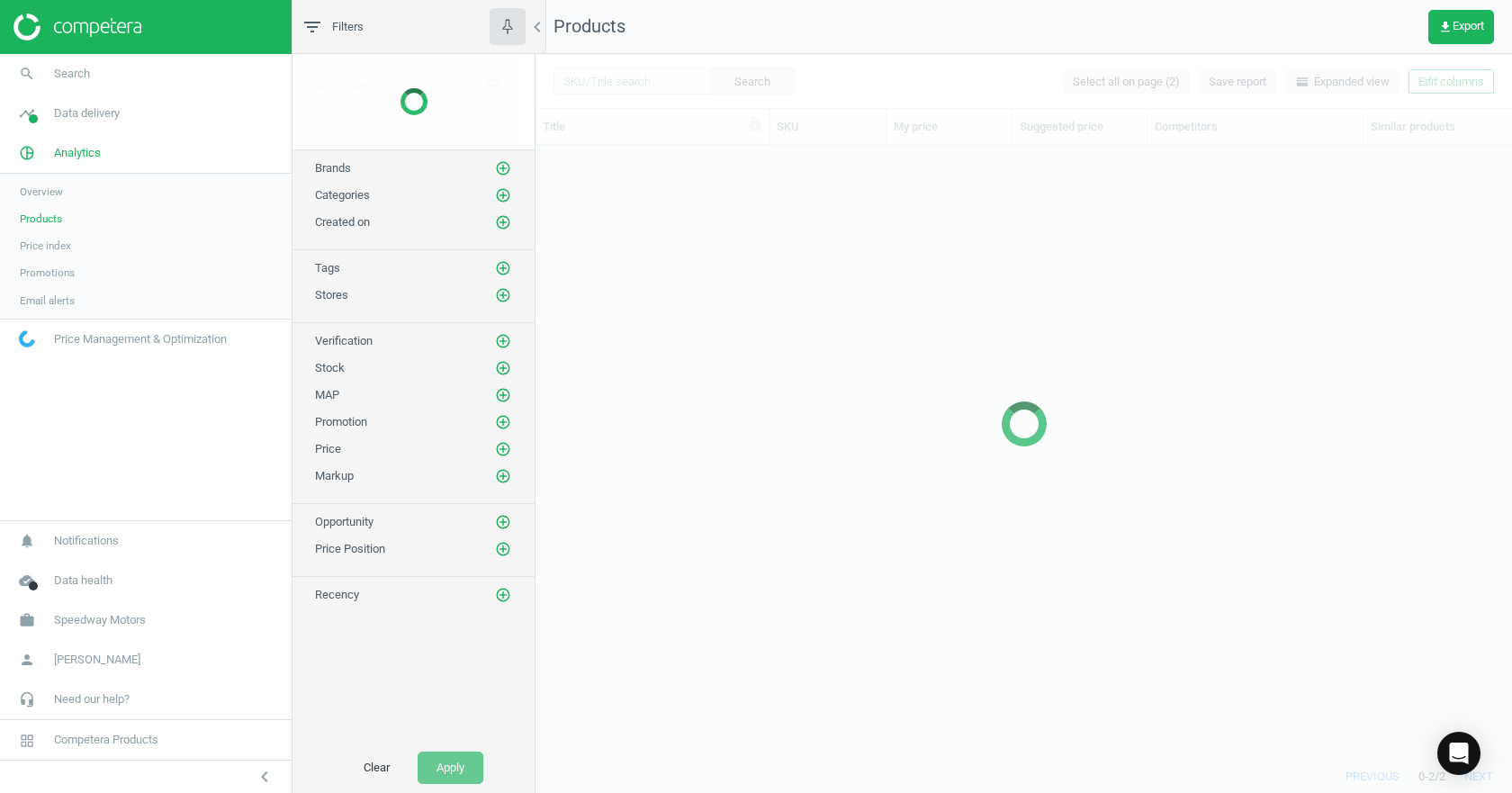
scroll to position [587, 963]
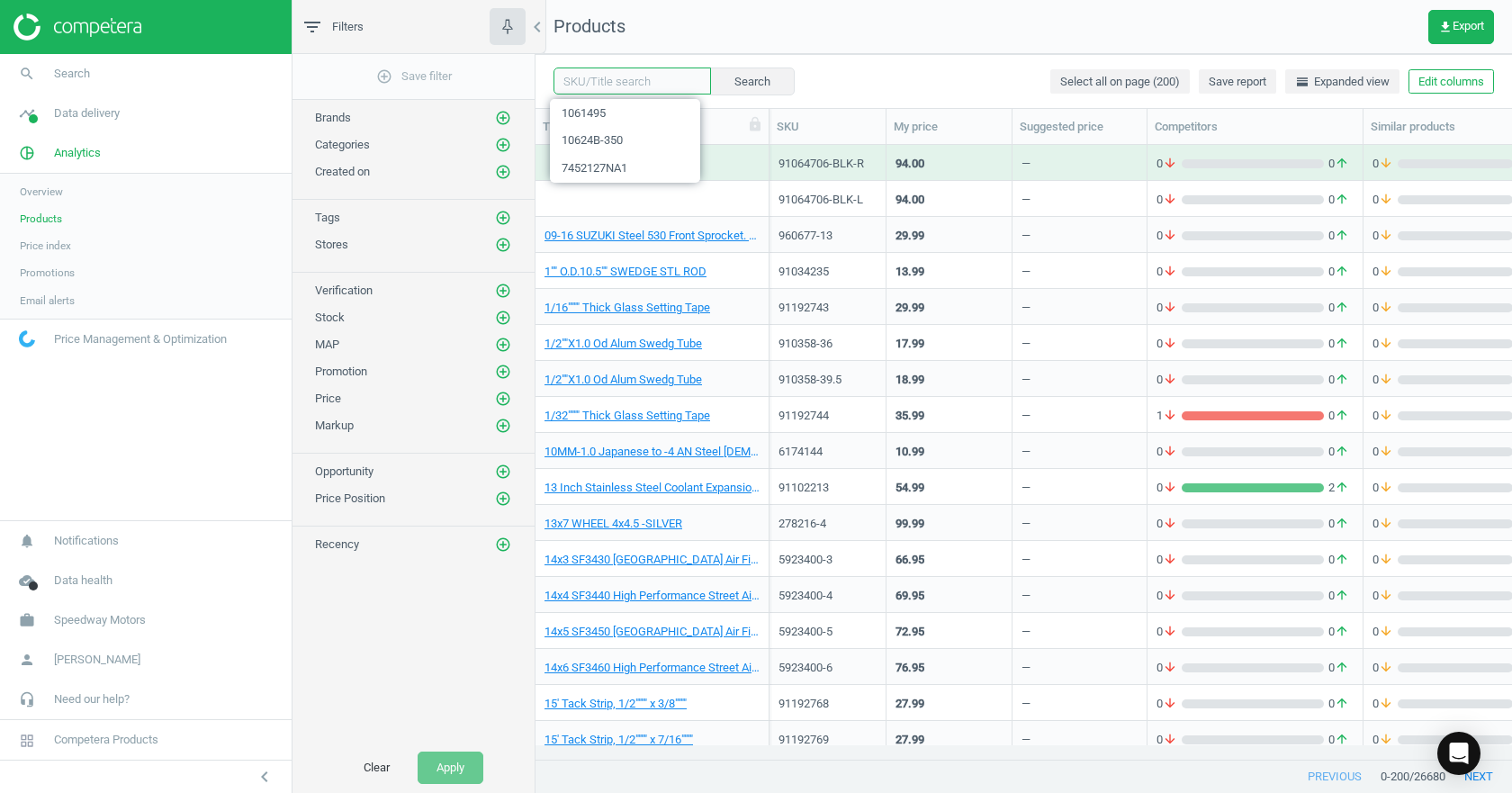
click at [586, 78] on input "text" at bounding box center [632, 81] width 157 height 27
paste input "10623500CR"
type input "10623500CR"
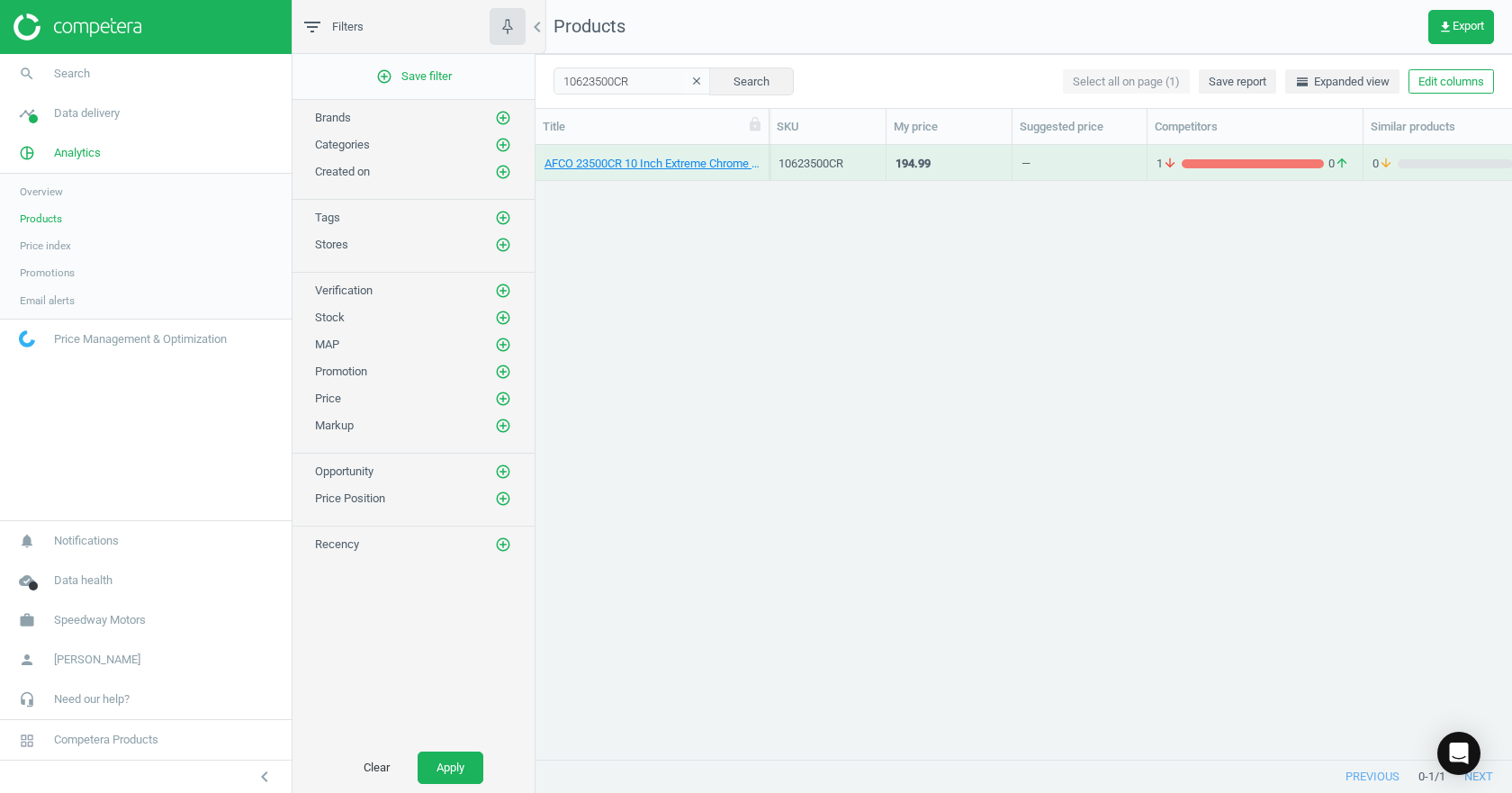
click at [654, 147] on div "AFCO 23500CR 10 Inch Extreme Chrome Coil-Over Spring, 500 Rate" at bounding box center [653, 162] width 215 height 31
click at [656, 171] on link "AFCO 23500CR 10 Inch Extreme Chrome Coil-Over Spring, 500 Rate" at bounding box center [653, 163] width 215 height 16
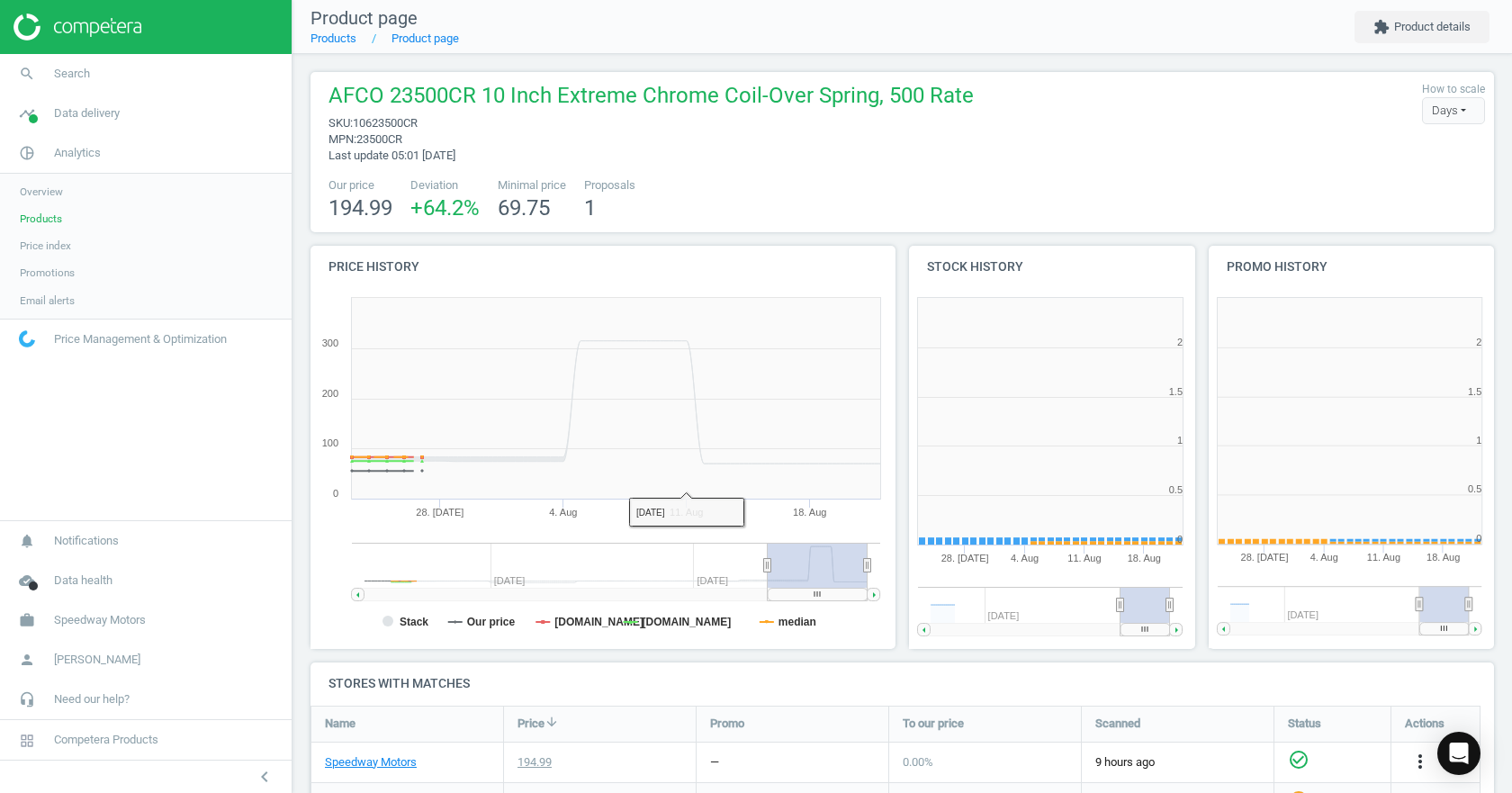
scroll to position [9, 9]
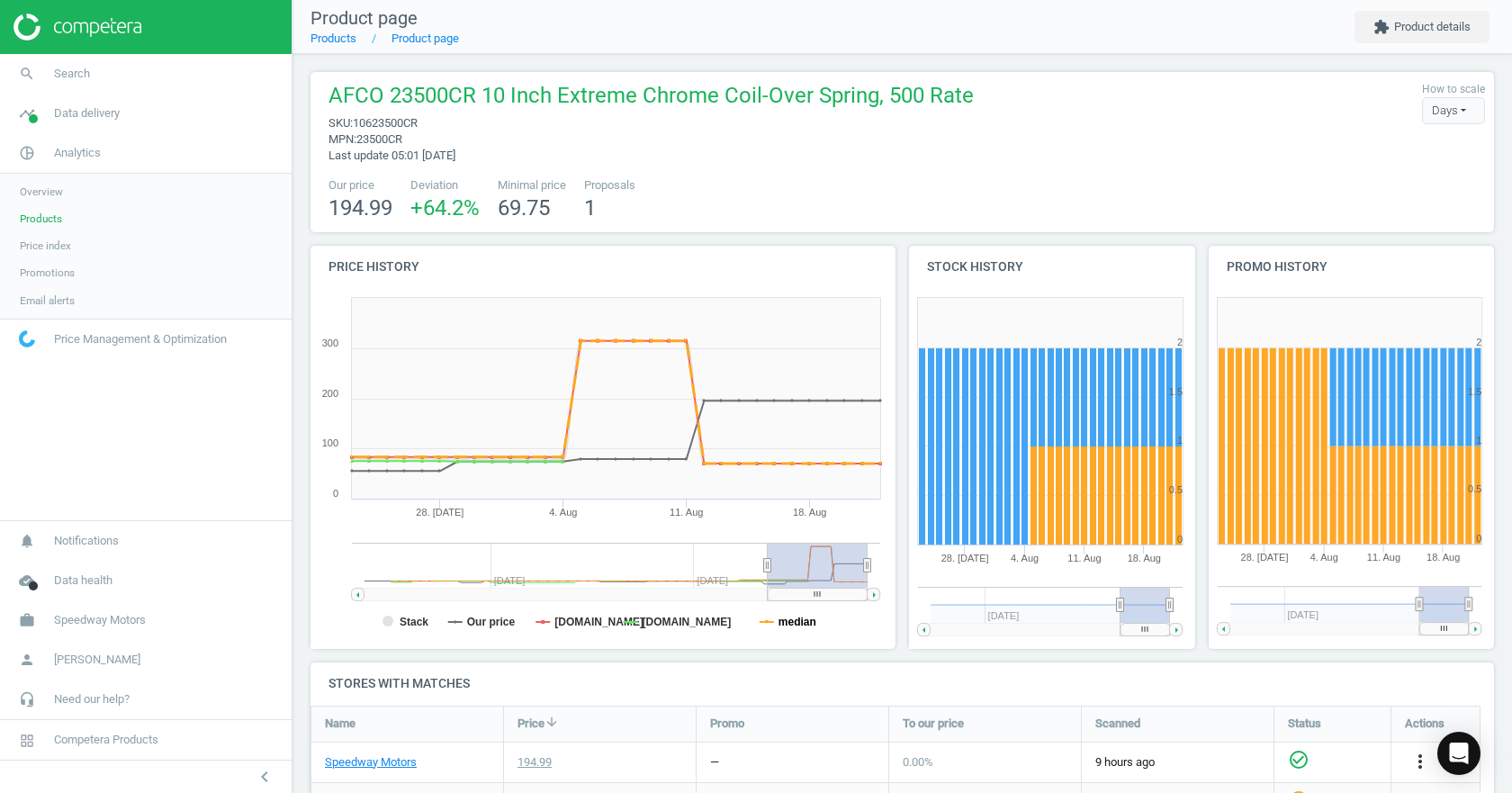
click at [786, 616] on tspan "median" at bounding box center [797, 621] width 38 height 12
click at [786, 618] on tspan "median" at bounding box center [797, 621] width 38 height 12
click at [785, 619] on tspan "median" at bounding box center [797, 621] width 38 height 12
click at [464, 621] on rect at bounding box center [599, 469] width 578 height 360
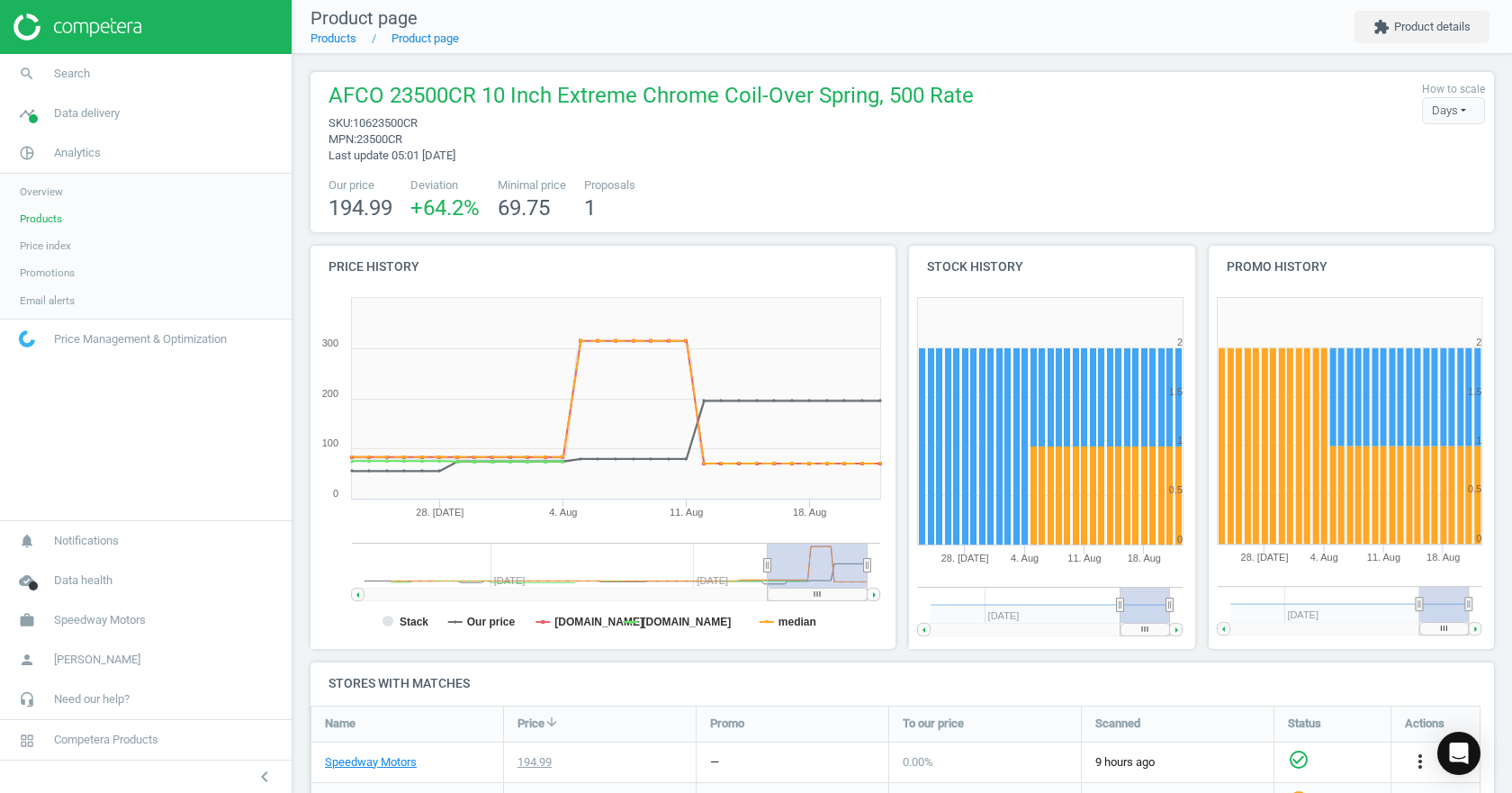
drag, startPoint x: 367, startPoint y: 616, endPoint x: 399, endPoint y: 617, distance: 32.0
click at [369, 616] on rect at bounding box center [599, 469] width 578 height 360
click at [399, 617] on tspan "Stack" at bounding box center [413, 621] width 29 height 12
click at [499, 622] on tspan "Our price" at bounding box center [491, 621] width 49 height 12
click at [468, 624] on tspan "Our price" at bounding box center [491, 621] width 49 height 12
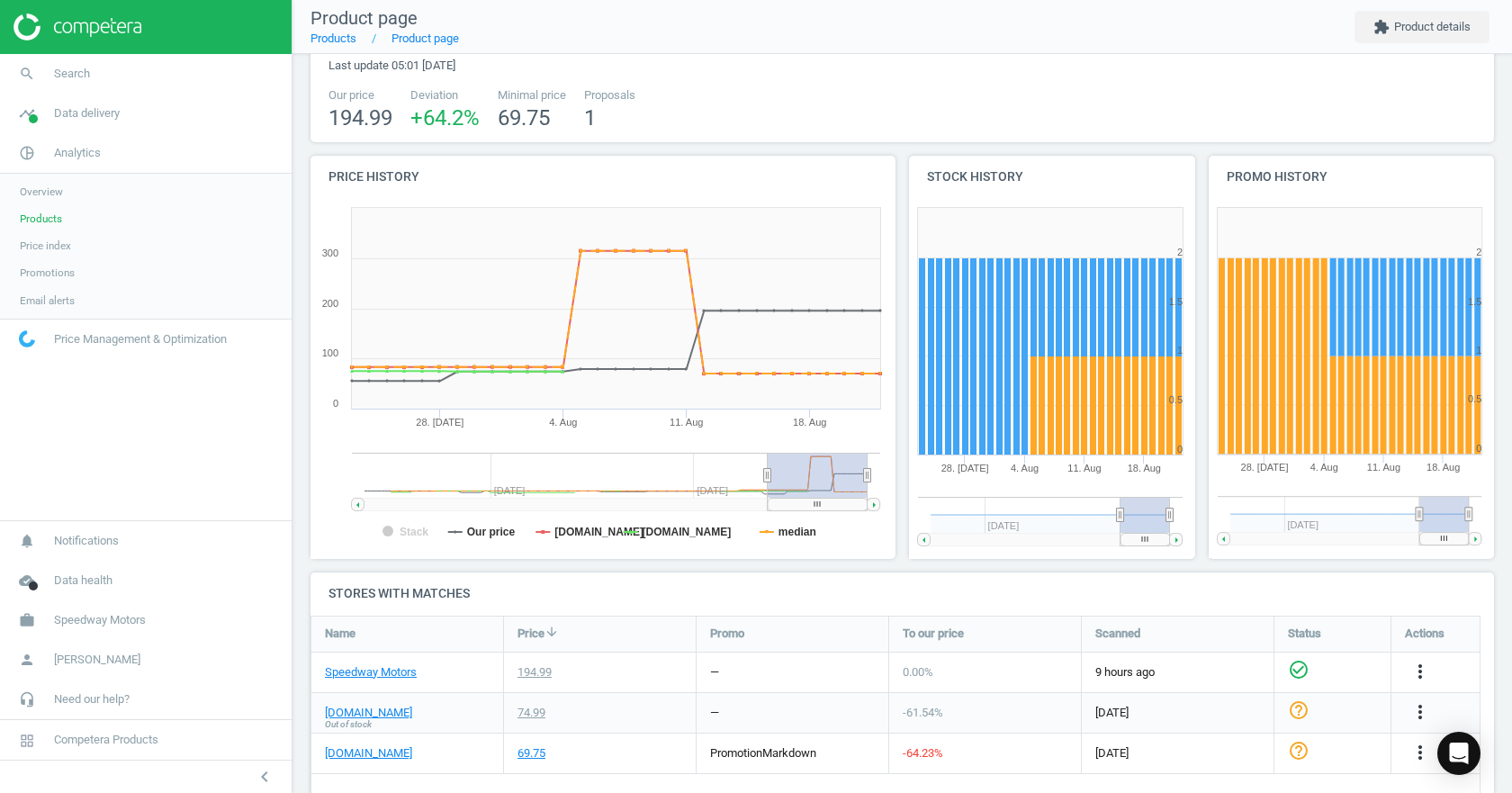
scroll to position [0, 0]
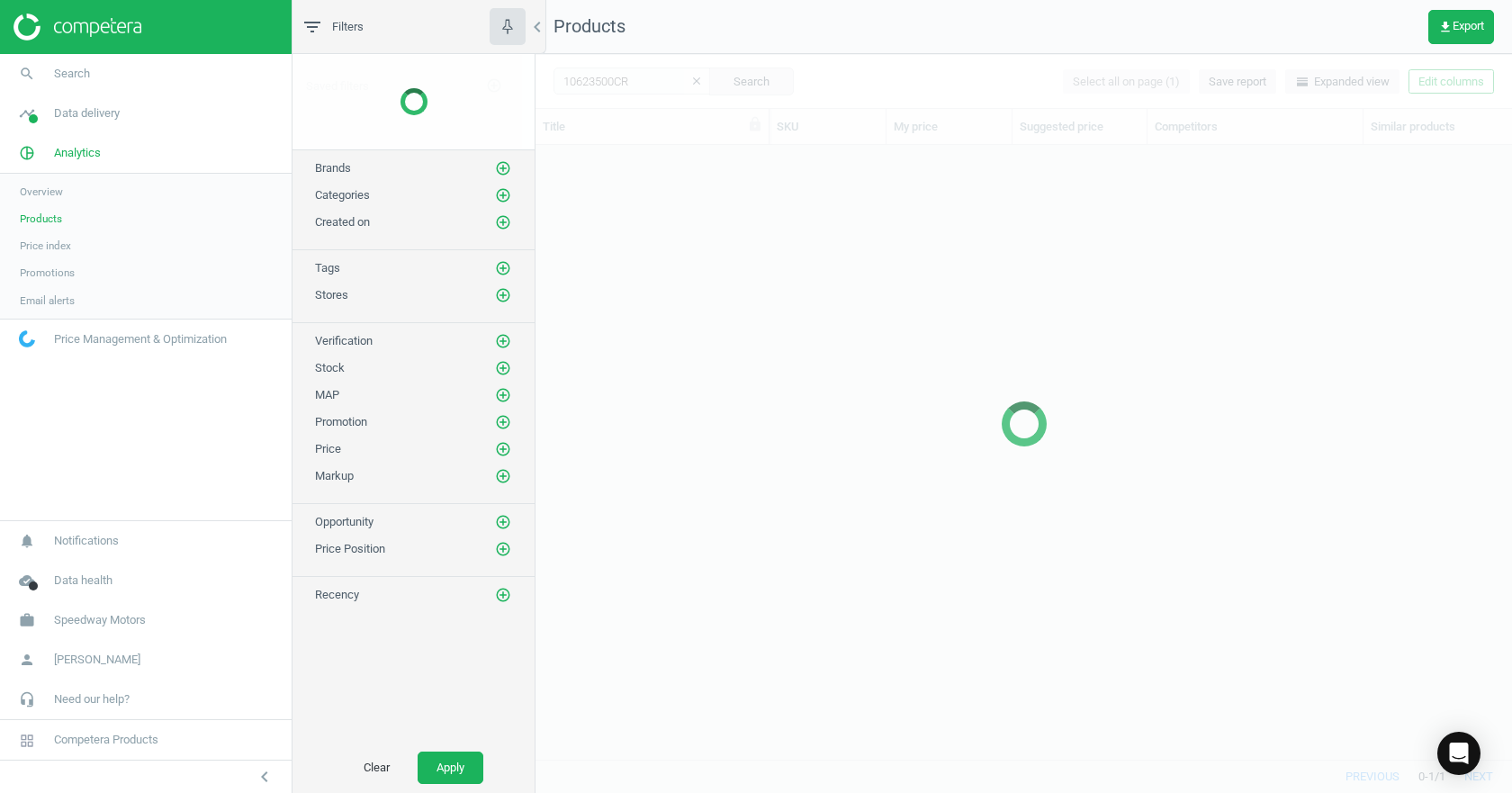
scroll to position [587, 963]
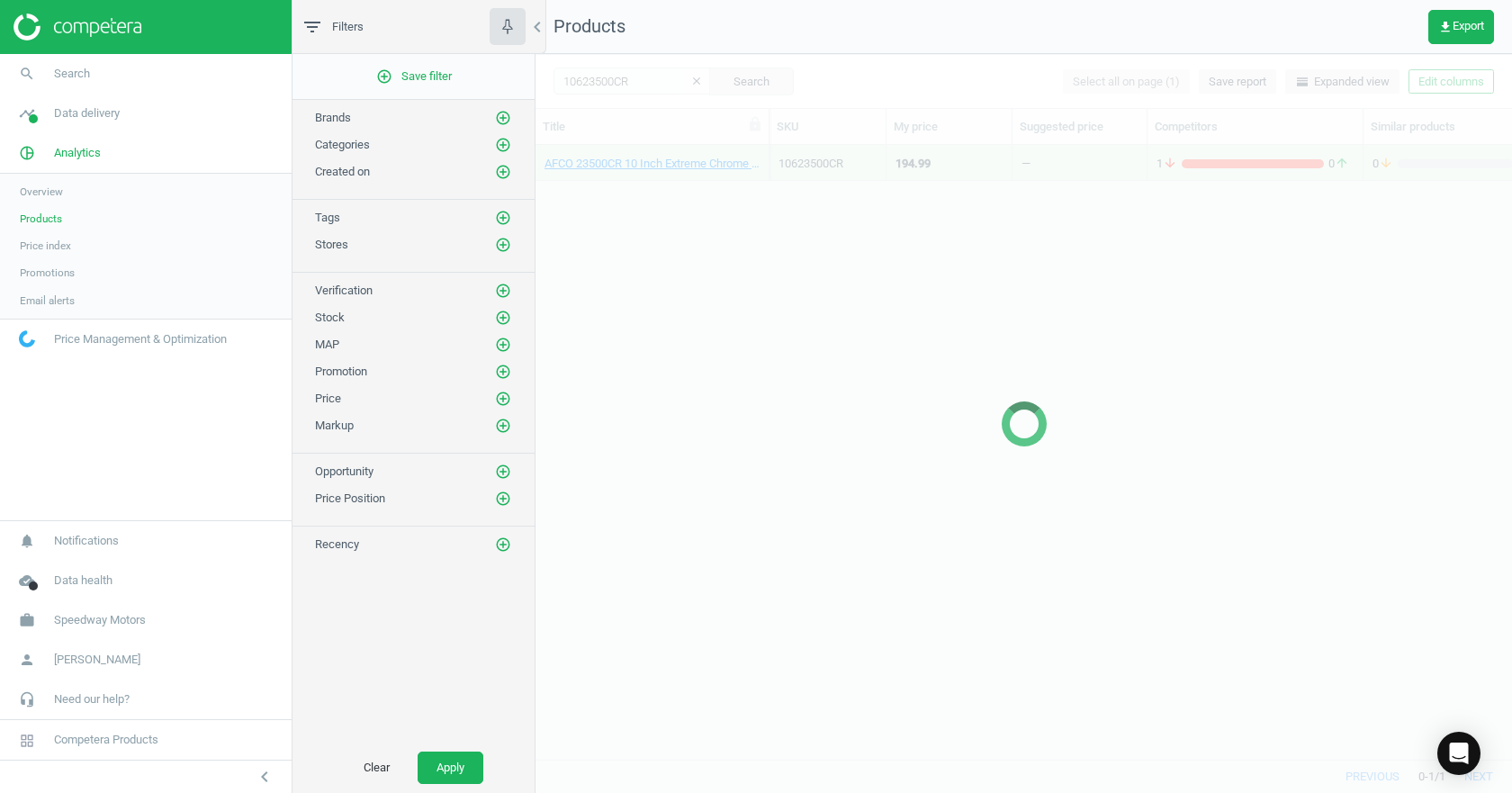
click at [620, 82] on div at bounding box center [1023, 424] width 977 height 740
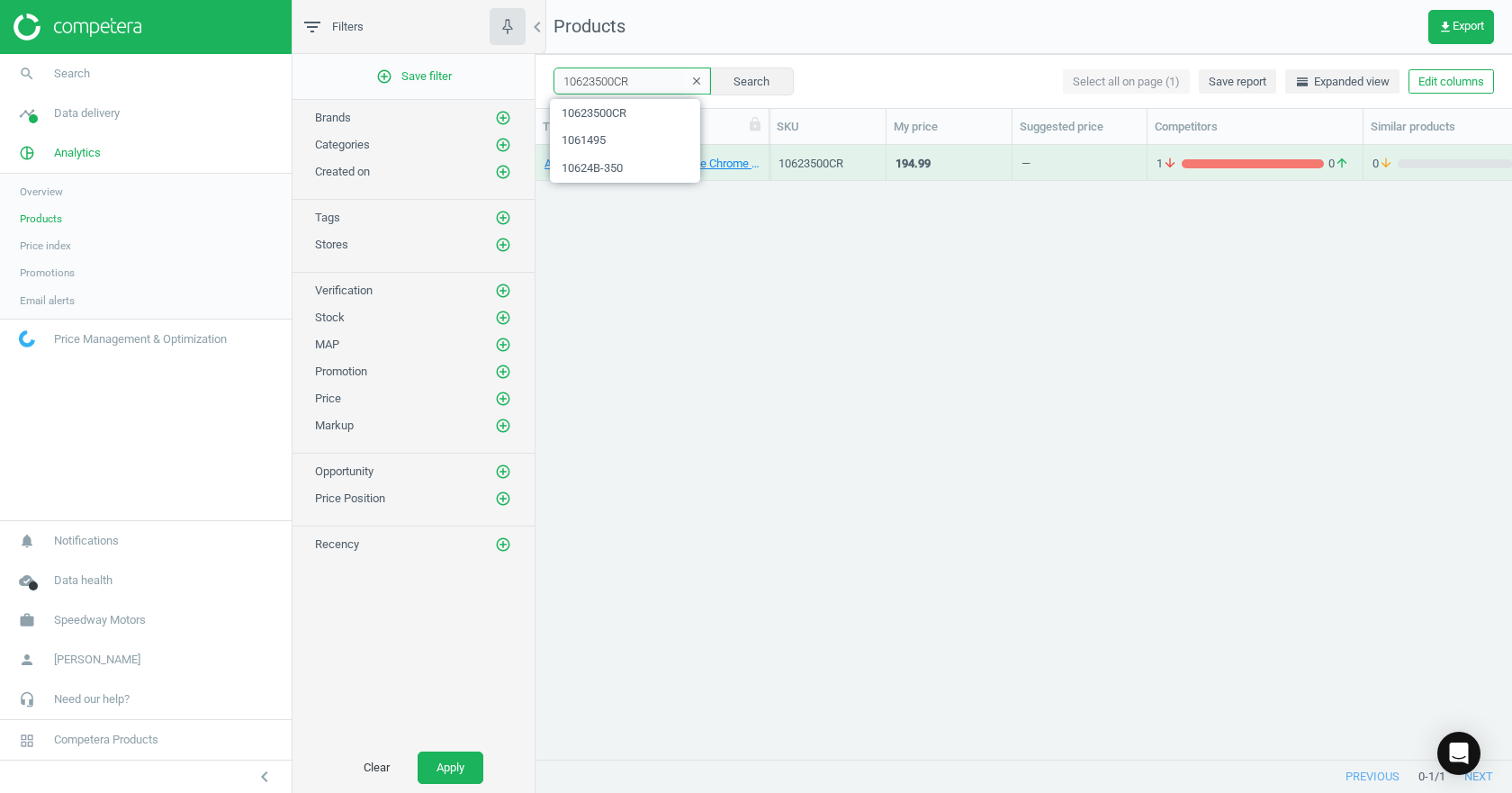
click at [619, 89] on input "10623500CR" at bounding box center [632, 81] width 157 height 27
paste input "30B-200"
type input "10630B-200"
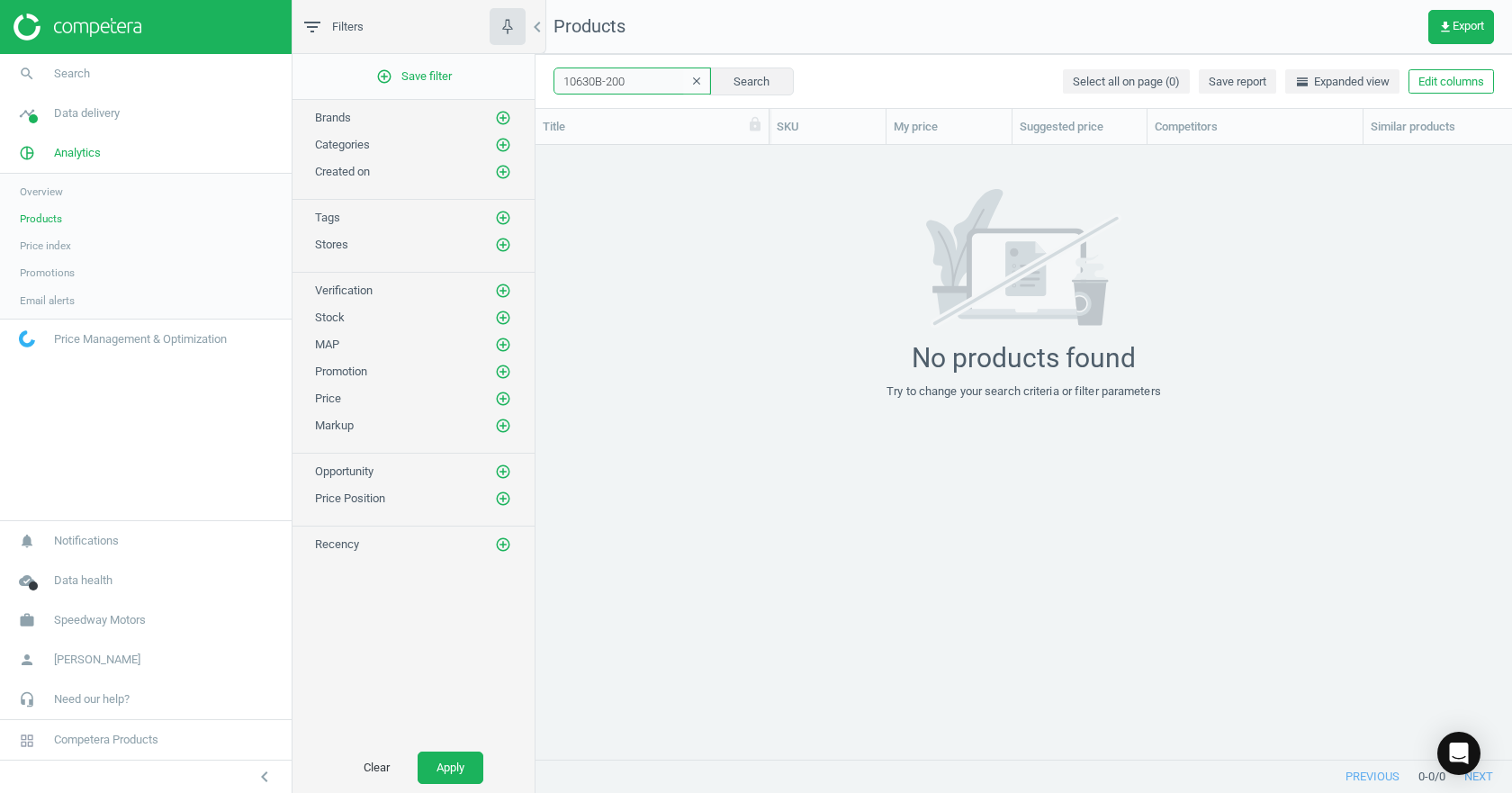
click at [642, 85] on input "10630B-200" at bounding box center [632, 81] width 157 height 27
